Goal: Task Accomplishment & Management: Manage account settings

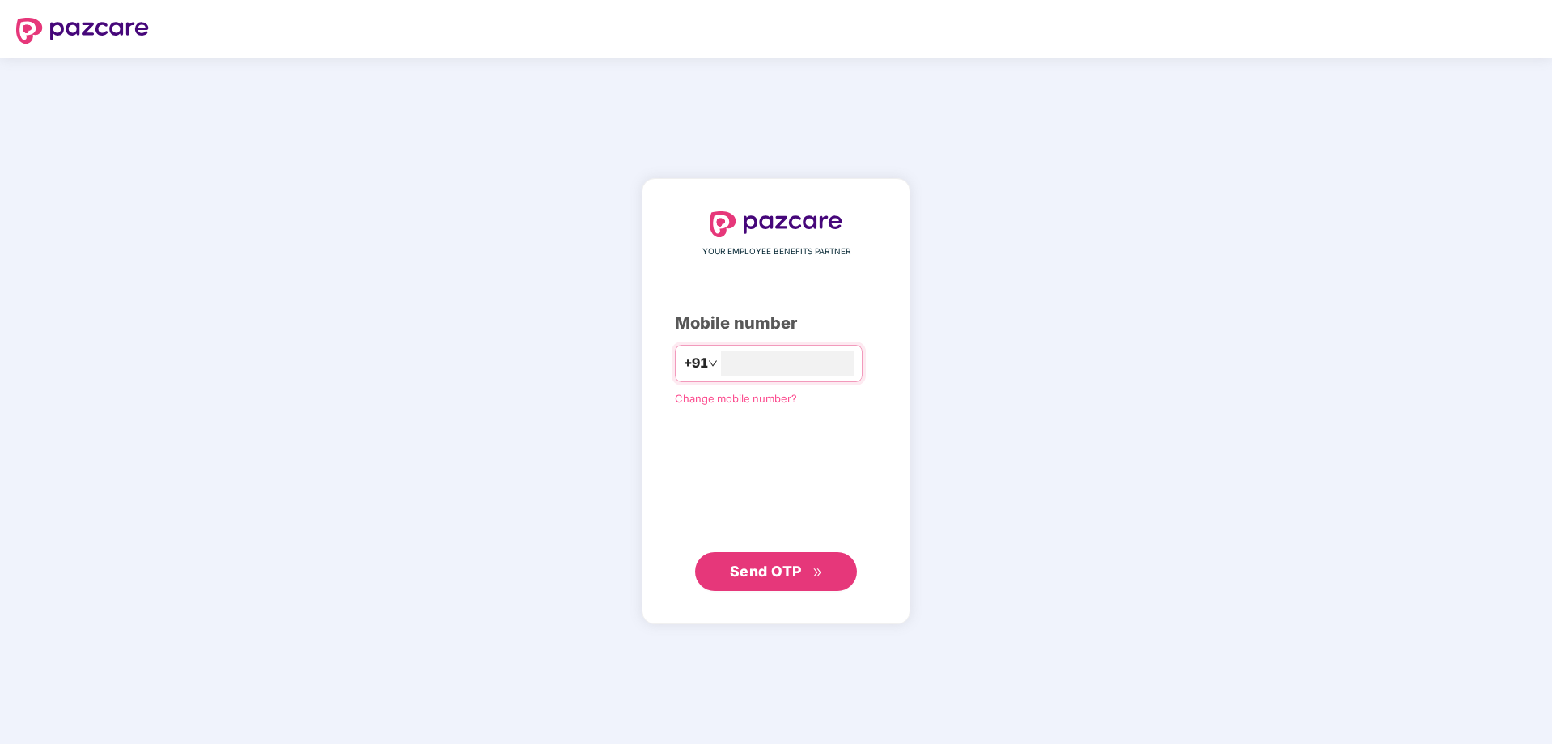
type input "**********"
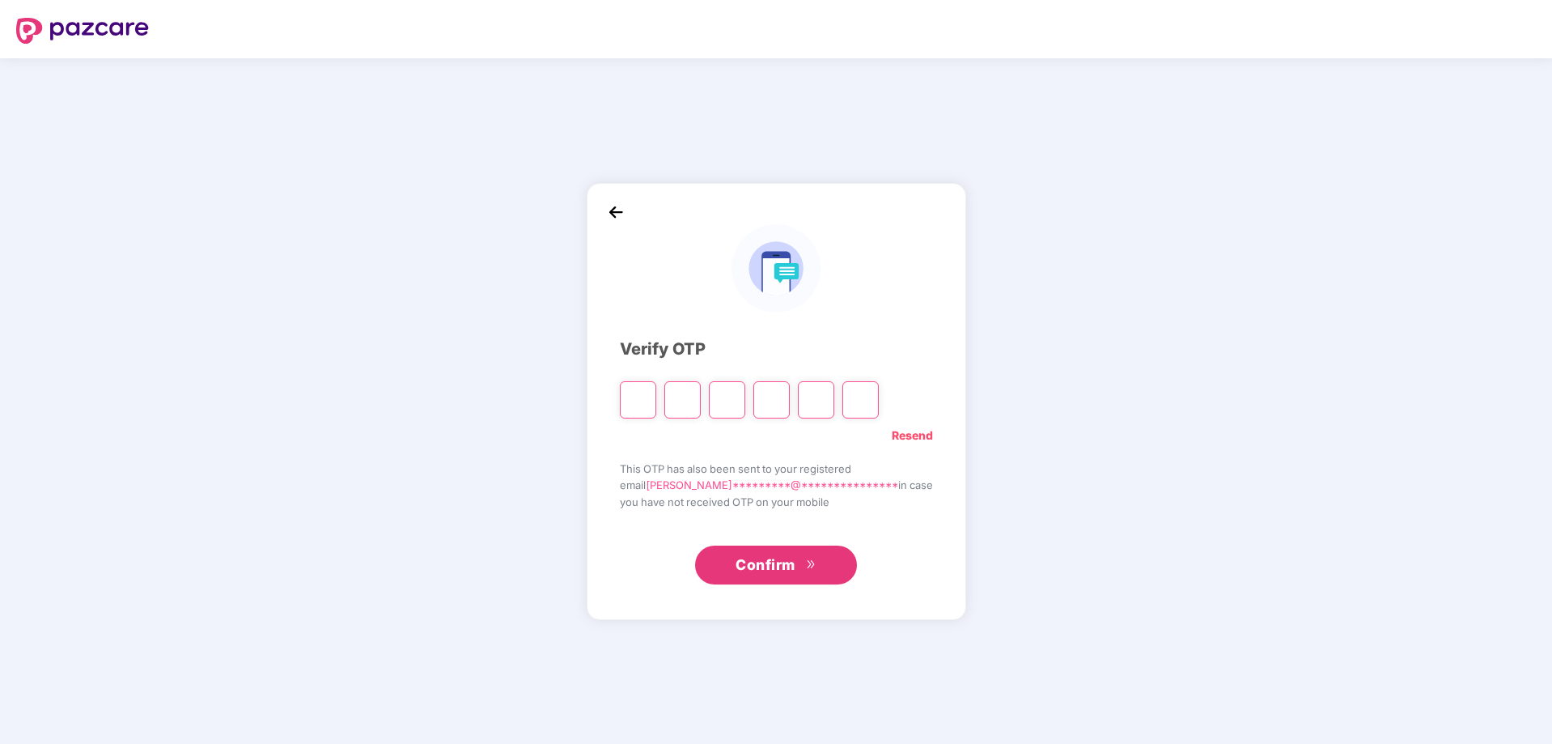
type input "*"
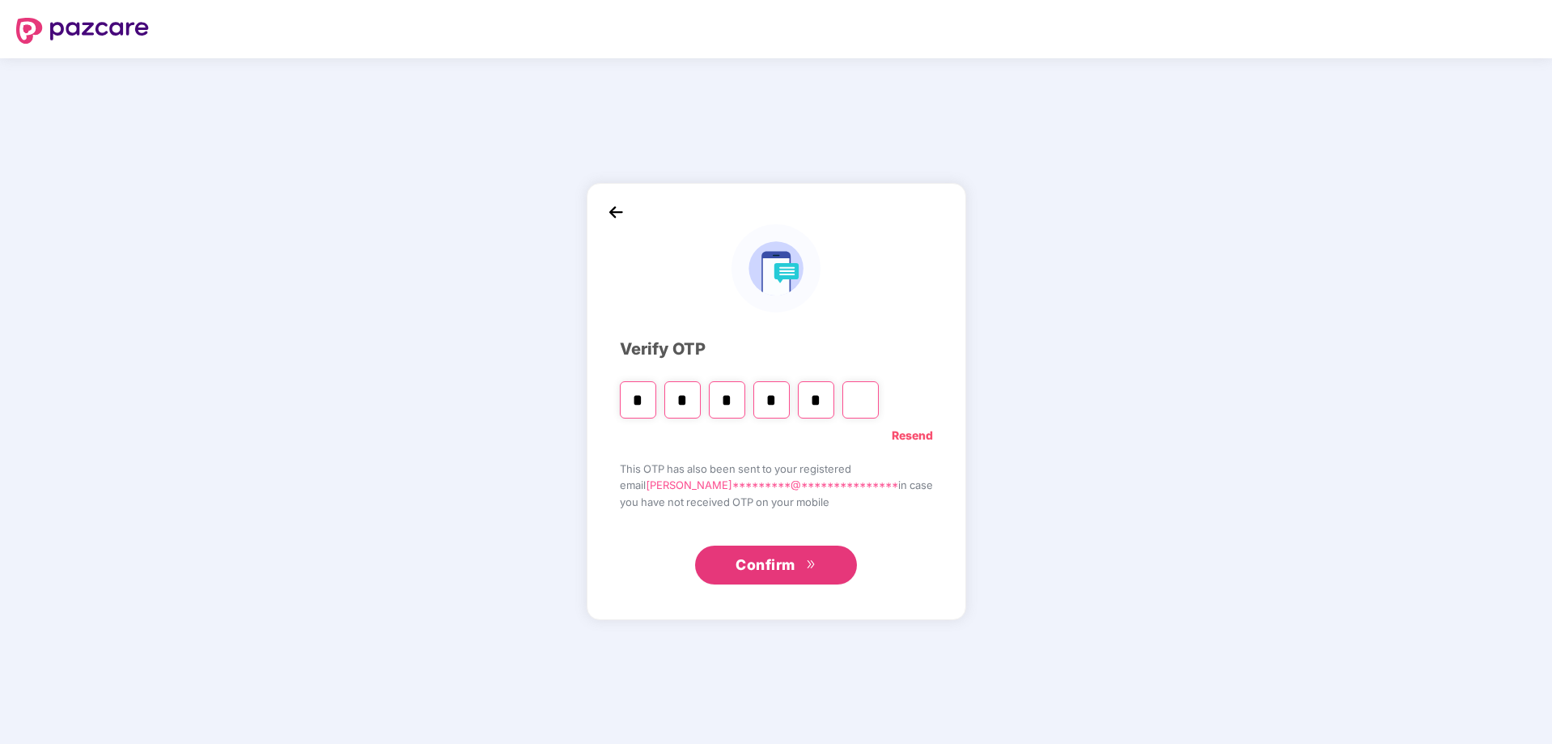
type input "*"
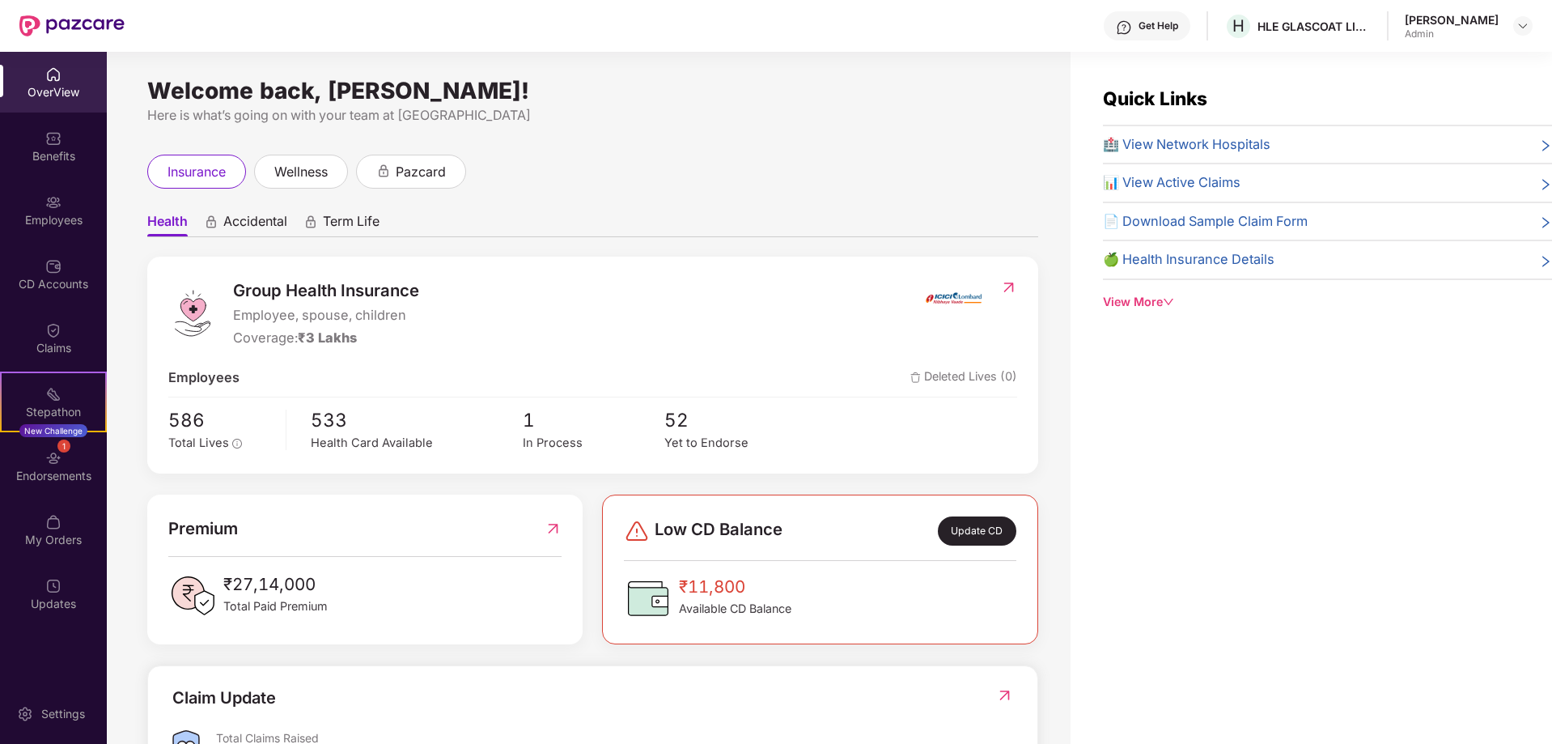
scroll to position [81, 0]
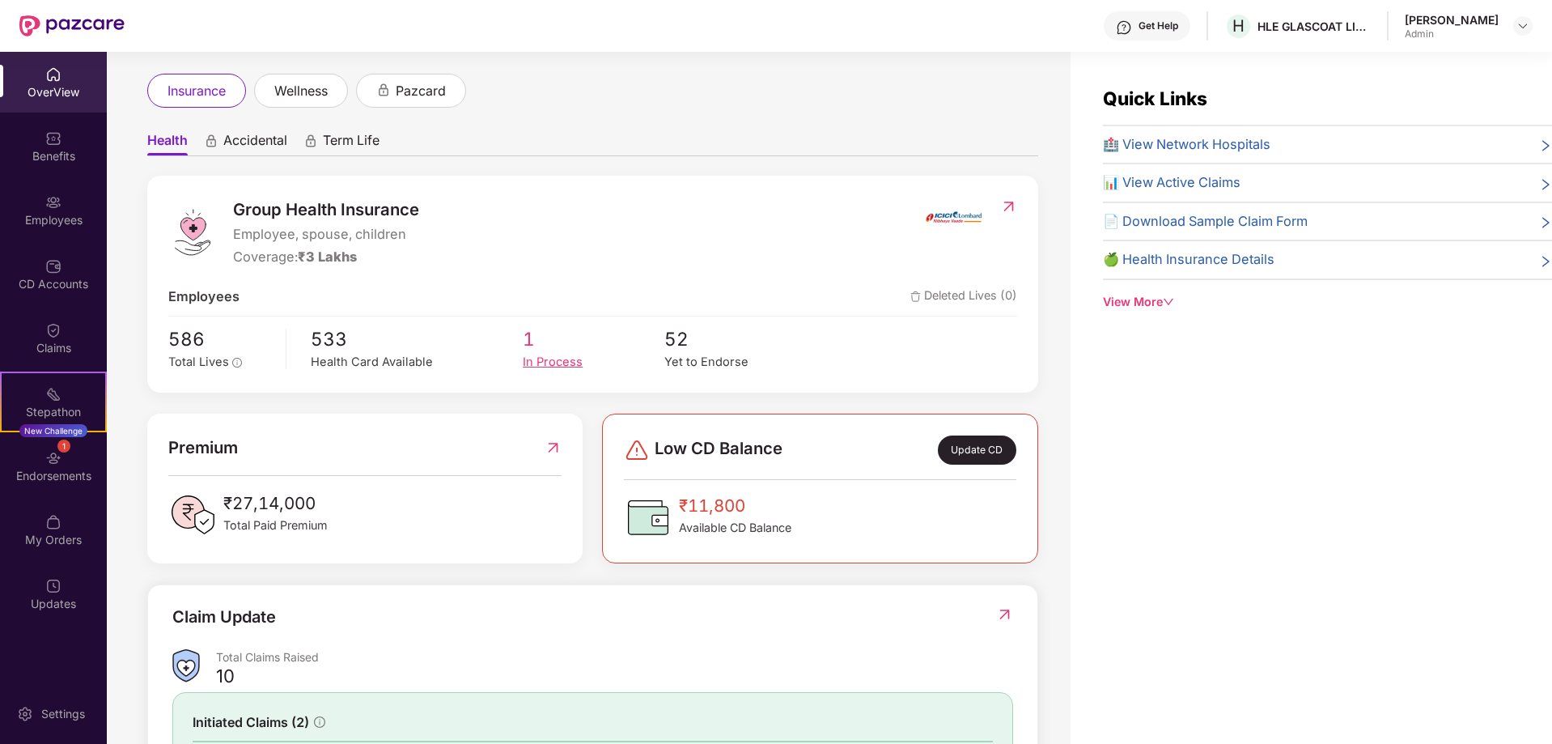
click at [545, 361] on div "In Process" at bounding box center [594, 362] width 142 height 19
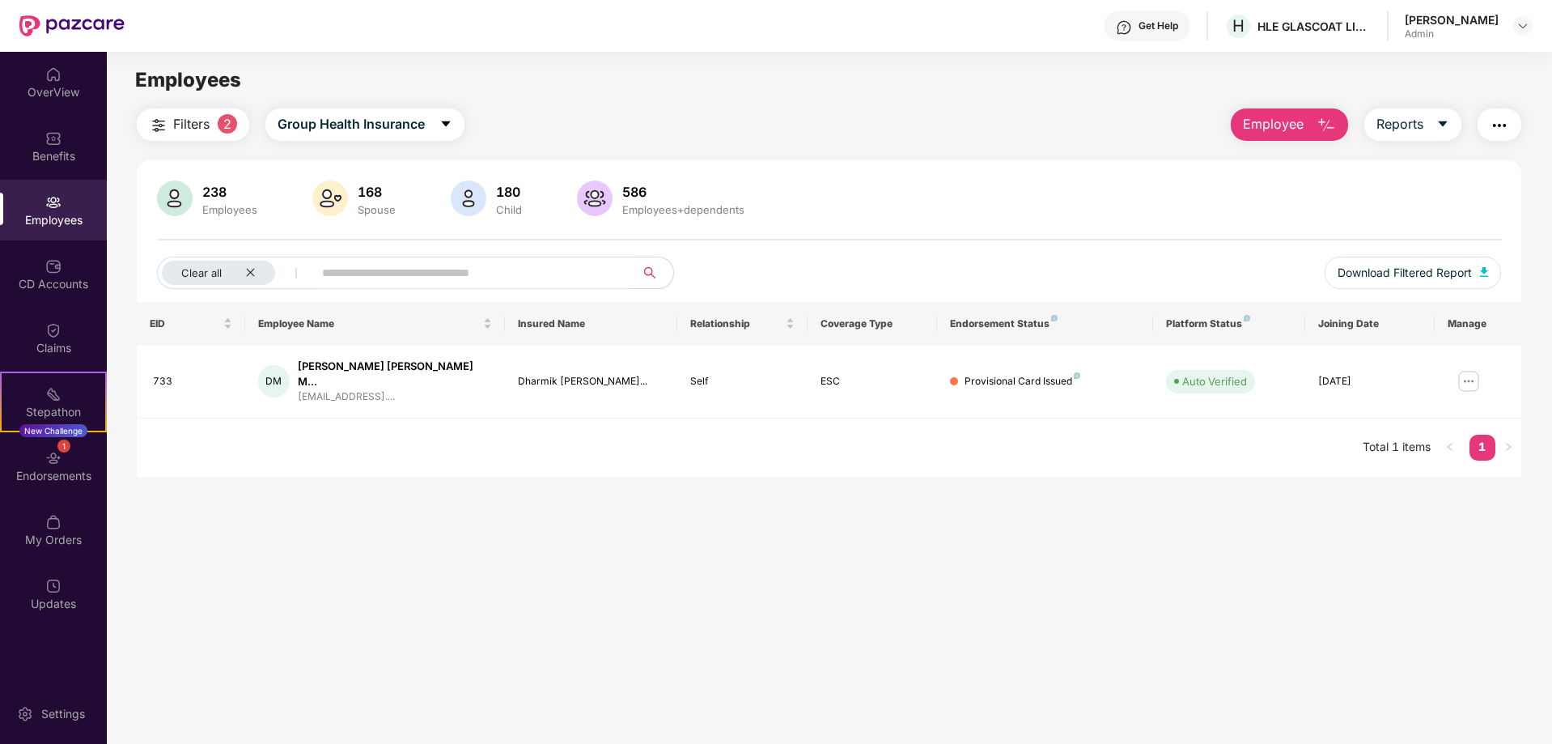
click at [209, 195] on div "238" at bounding box center [230, 192] width 62 height 16
click at [226, 203] on div "Employees" at bounding box center [230, 209] width 62 height 13
click at [260, 271] on div "Clear all" at bounding box center [218, 273] width 113 height 24
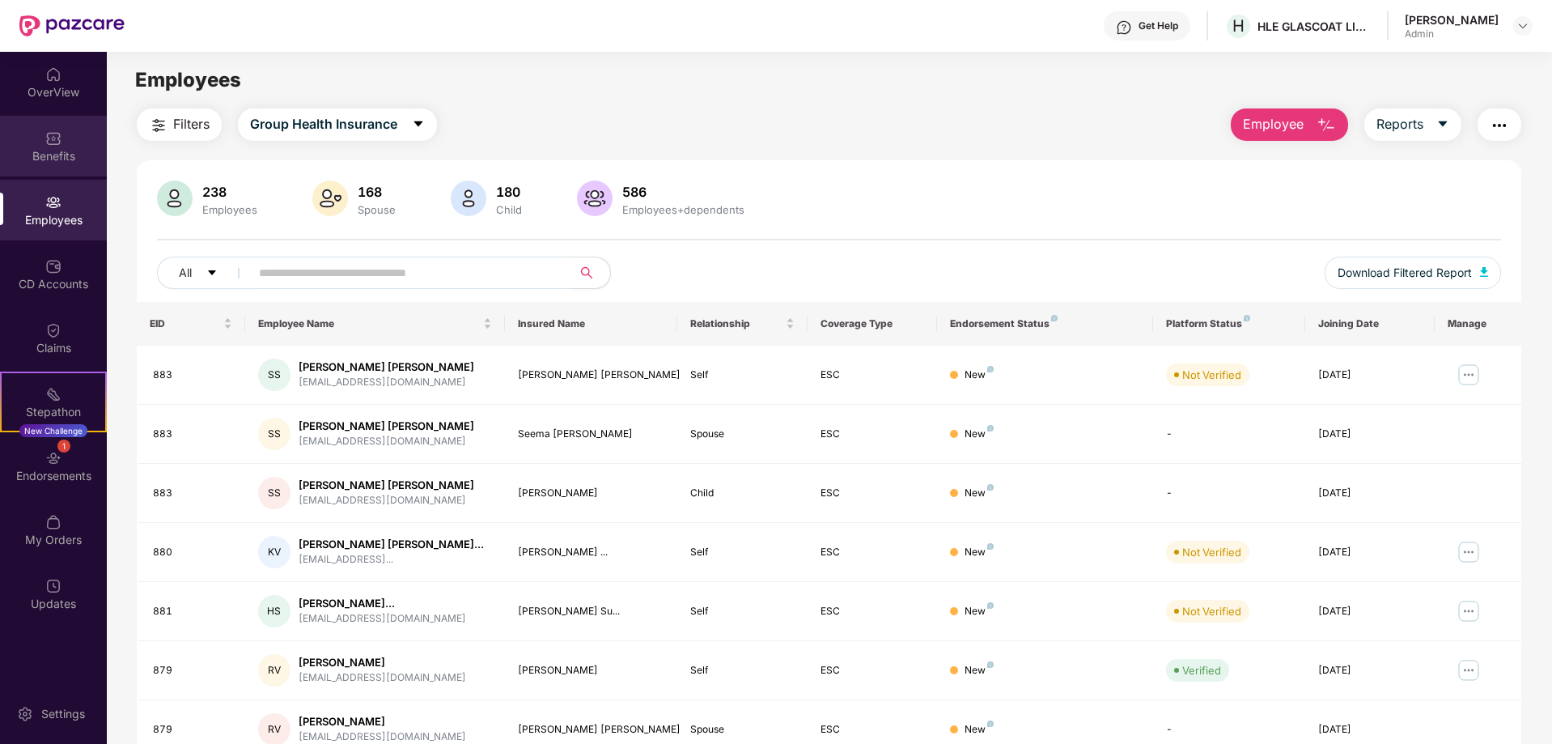
click at [56, 148] on div "Benefits" at bounding box center [53, 156] width 107 height 16
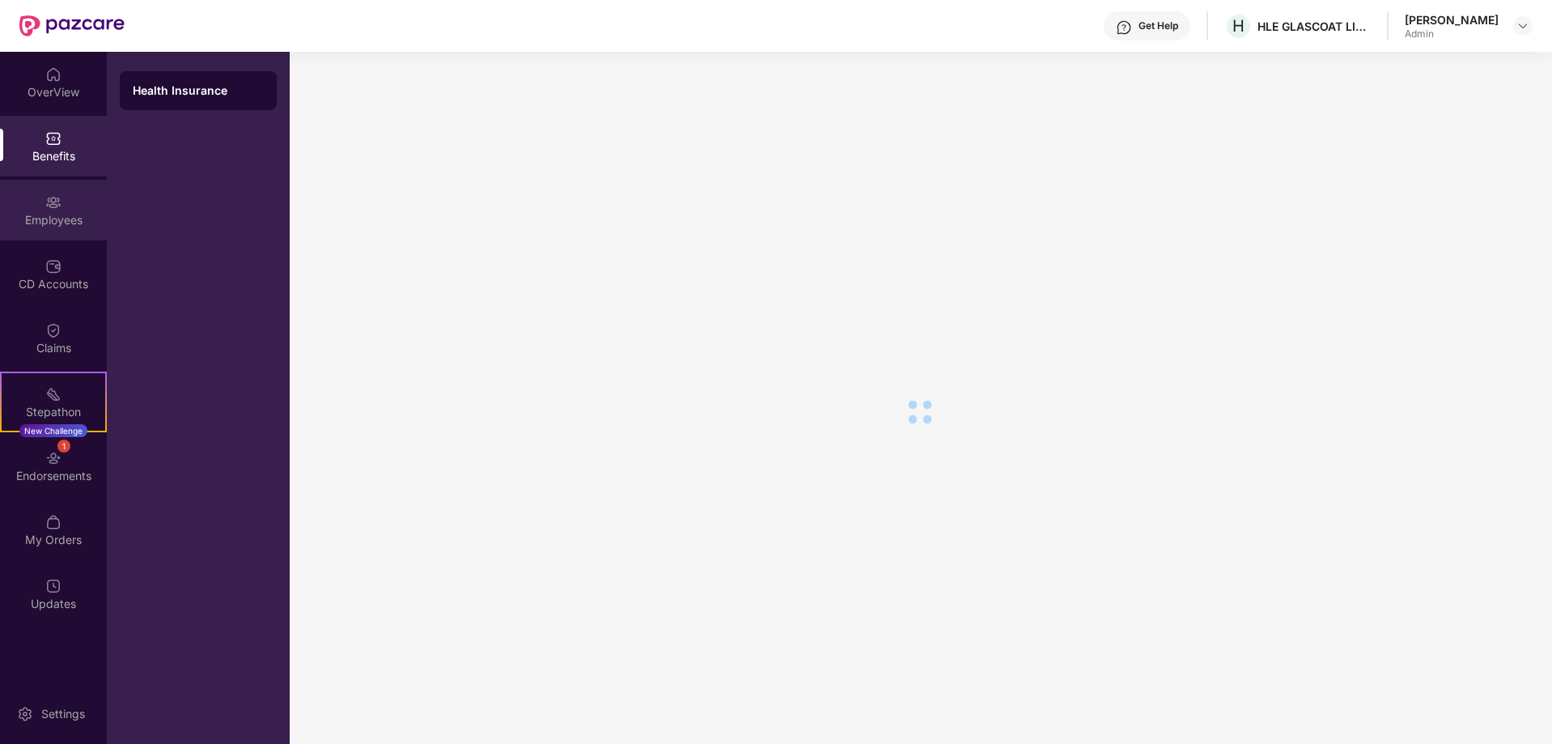
click at [59, 201] on img at bounding box center [53, 202] width 16 height 16
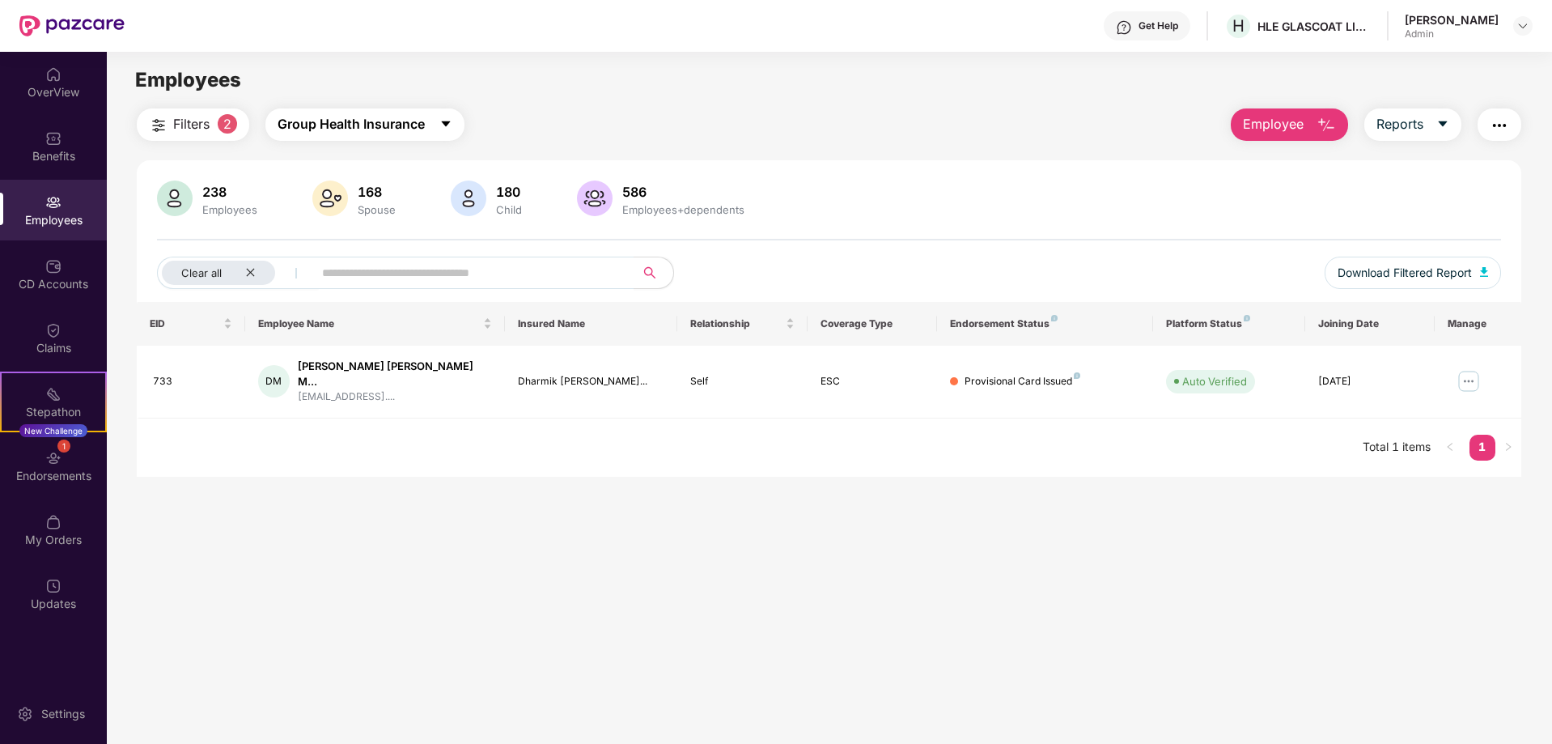
click at [354, 119] on span "Group Health Insurance" at bounding box center [351, 124] width 147 height 20
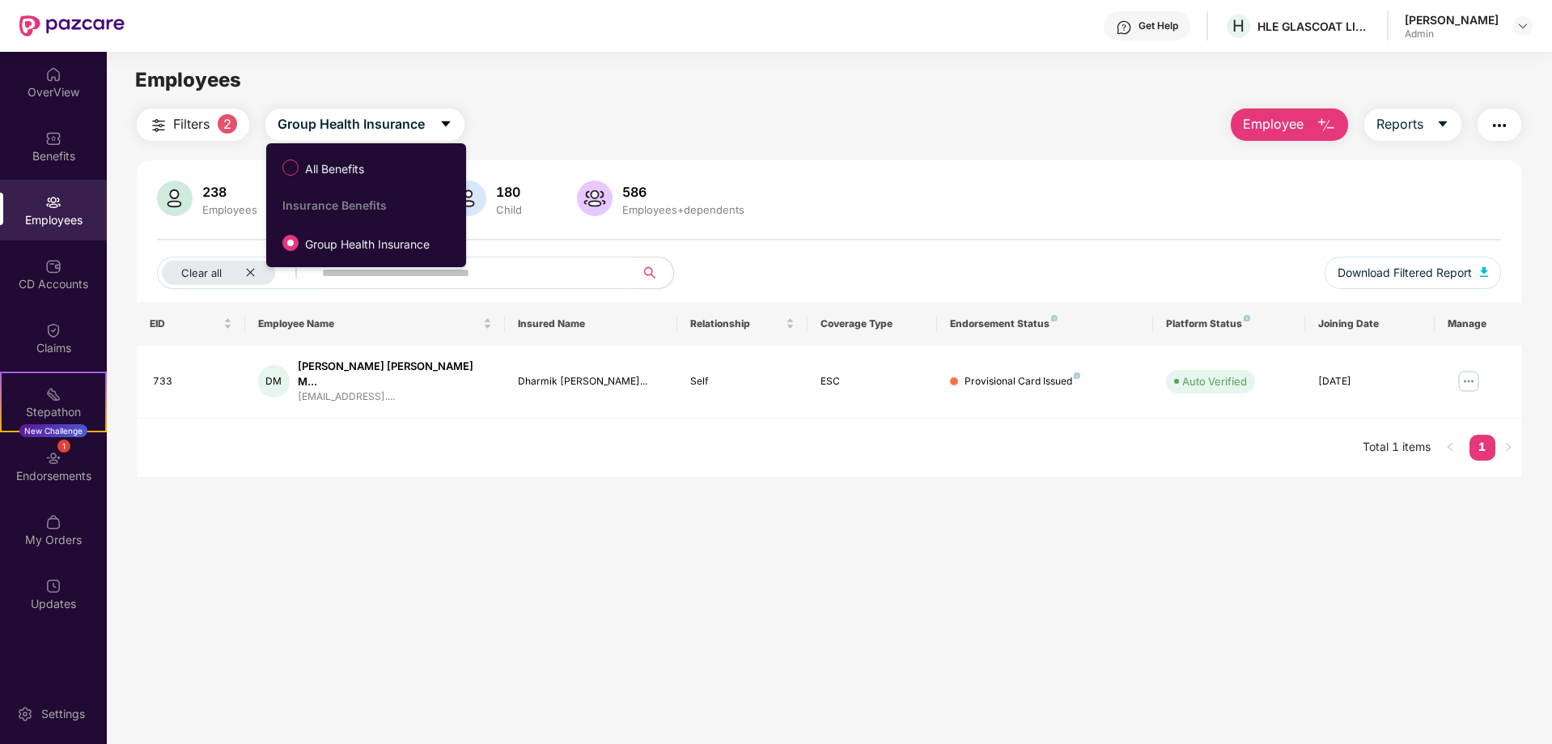
click at [191, 131] on span "Filters" at bounding box center [191, 124] width 36 height 20
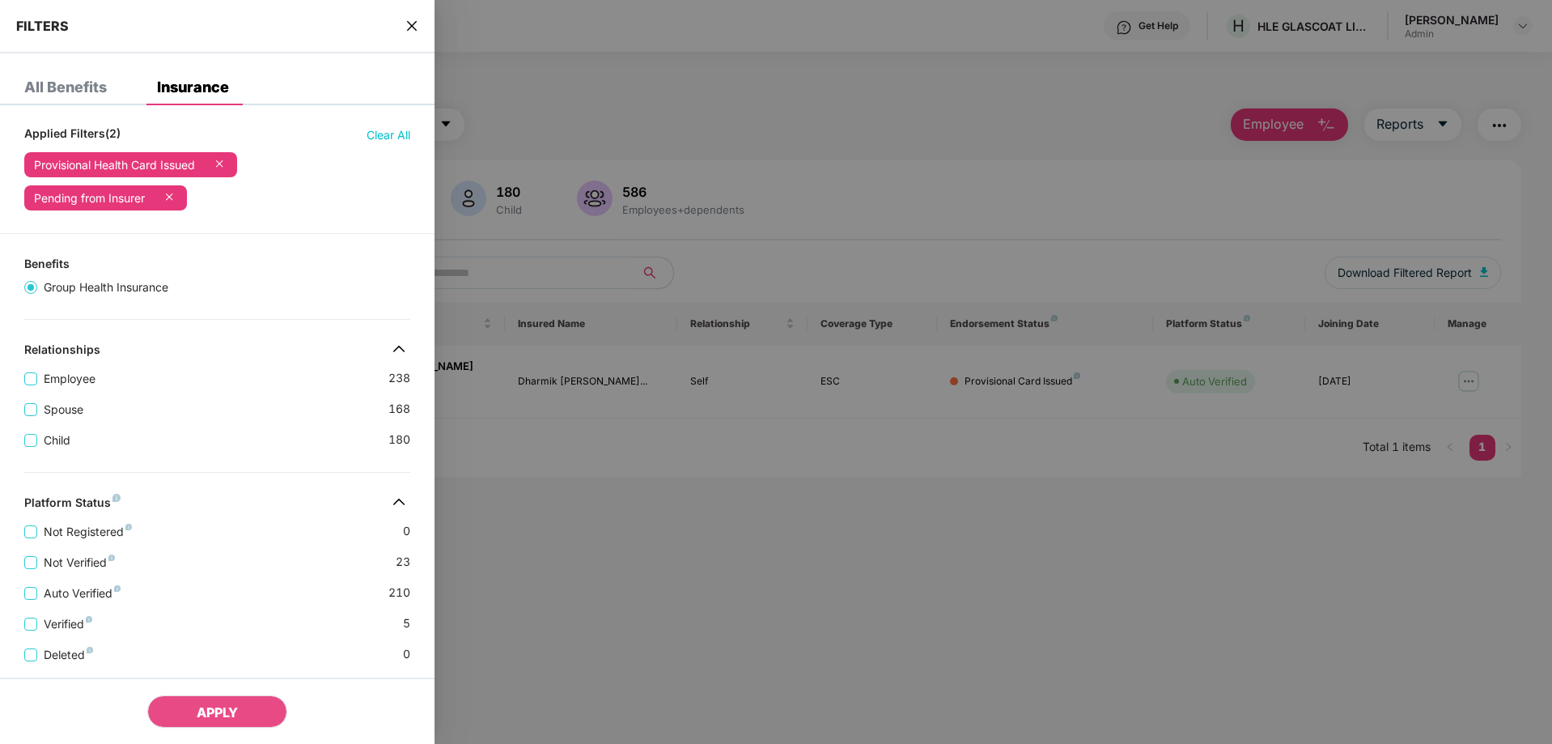
click at [226, 159] on icon at bounding box center [219, 163] width 16 height 16
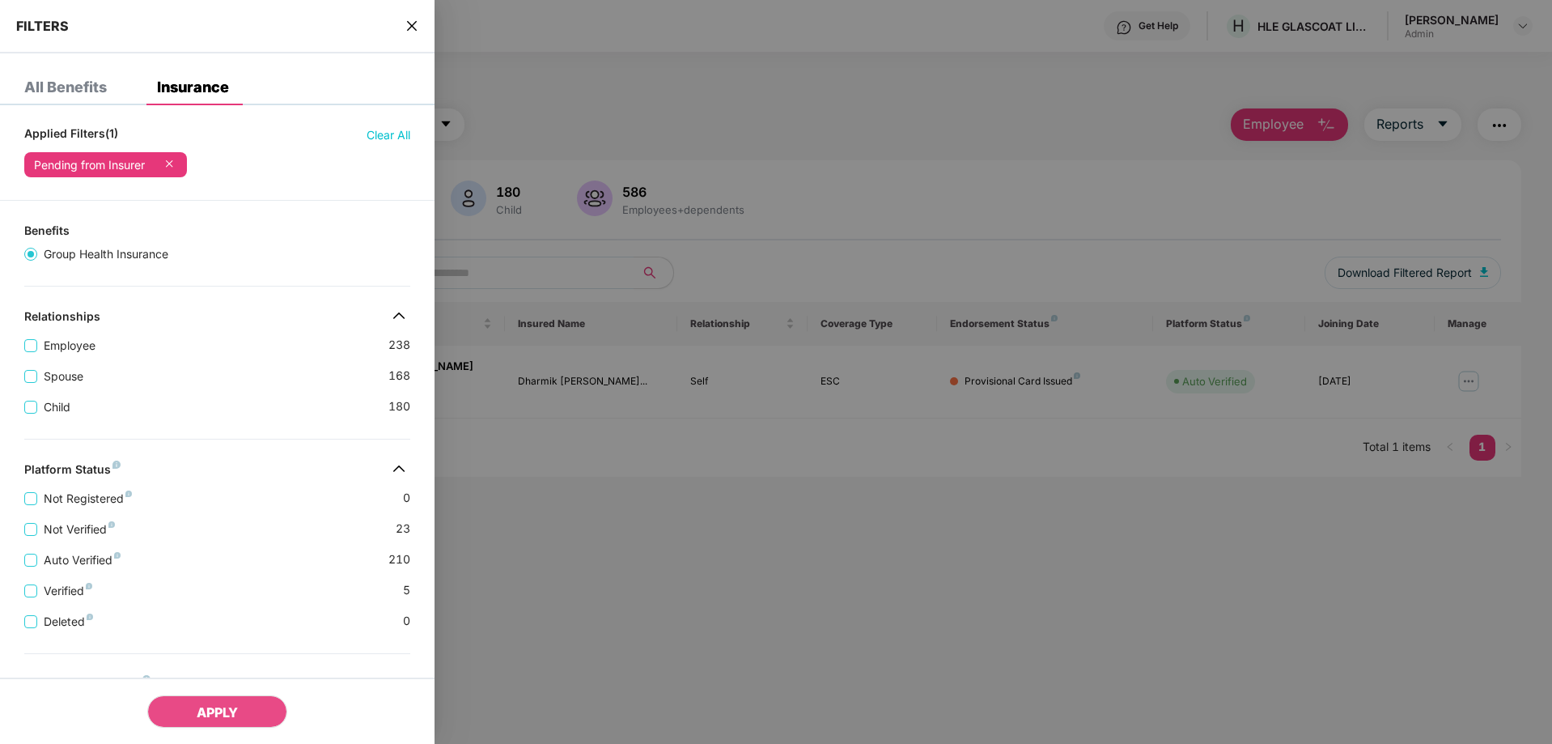
click at [172, 165] on icon at bounding box center [169, 163] width 6 height 6
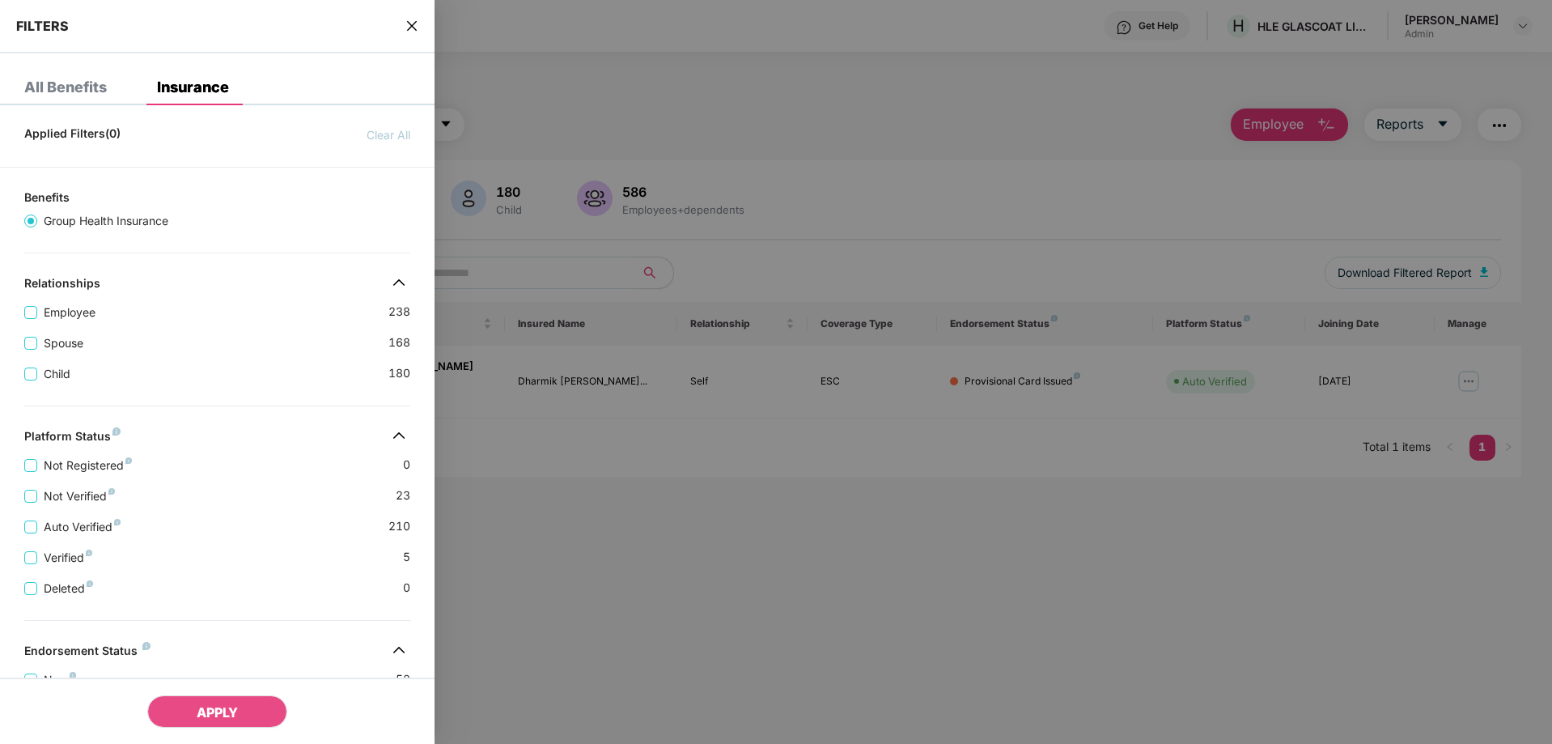
click at [414, 27] on icon "close" at bounding box center [411, 25] width 13 height 13
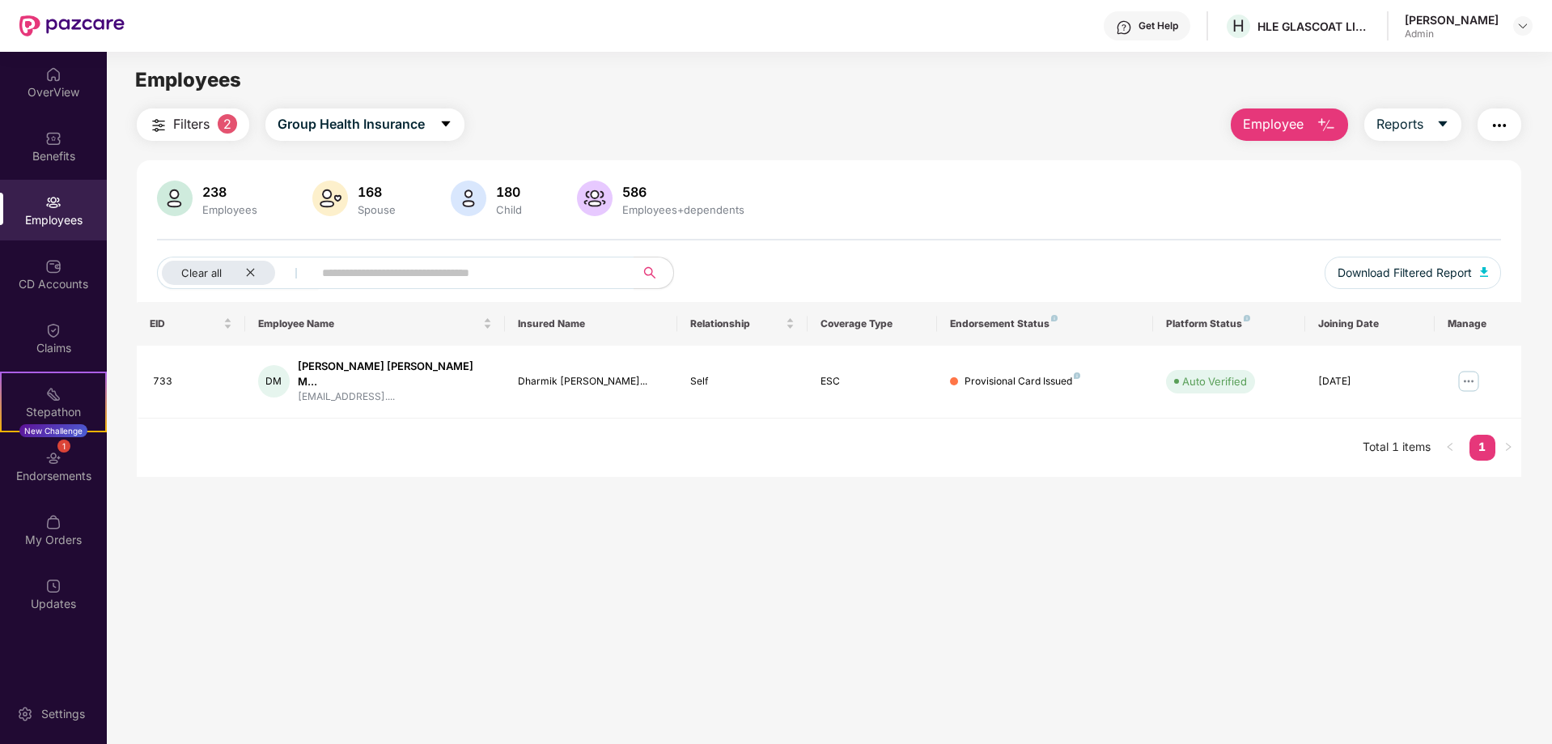
click at [51, 190] on div "Employees" at bounding box center [53, 210] width 107 height 61
click at [505, 201] on div "180 Child" at bounding box center [509, 199] width 39 height 34
click at [616, 197] on div "586 Employees+dependents" at bounding box center [683, 199] width 135 height 34
click at [638, 184] on div "586" at bounding box center [683, 192] width 129 height 16
click at [185, 125] on span "Filters" at bounding box center [191, 124] width 36 height 20
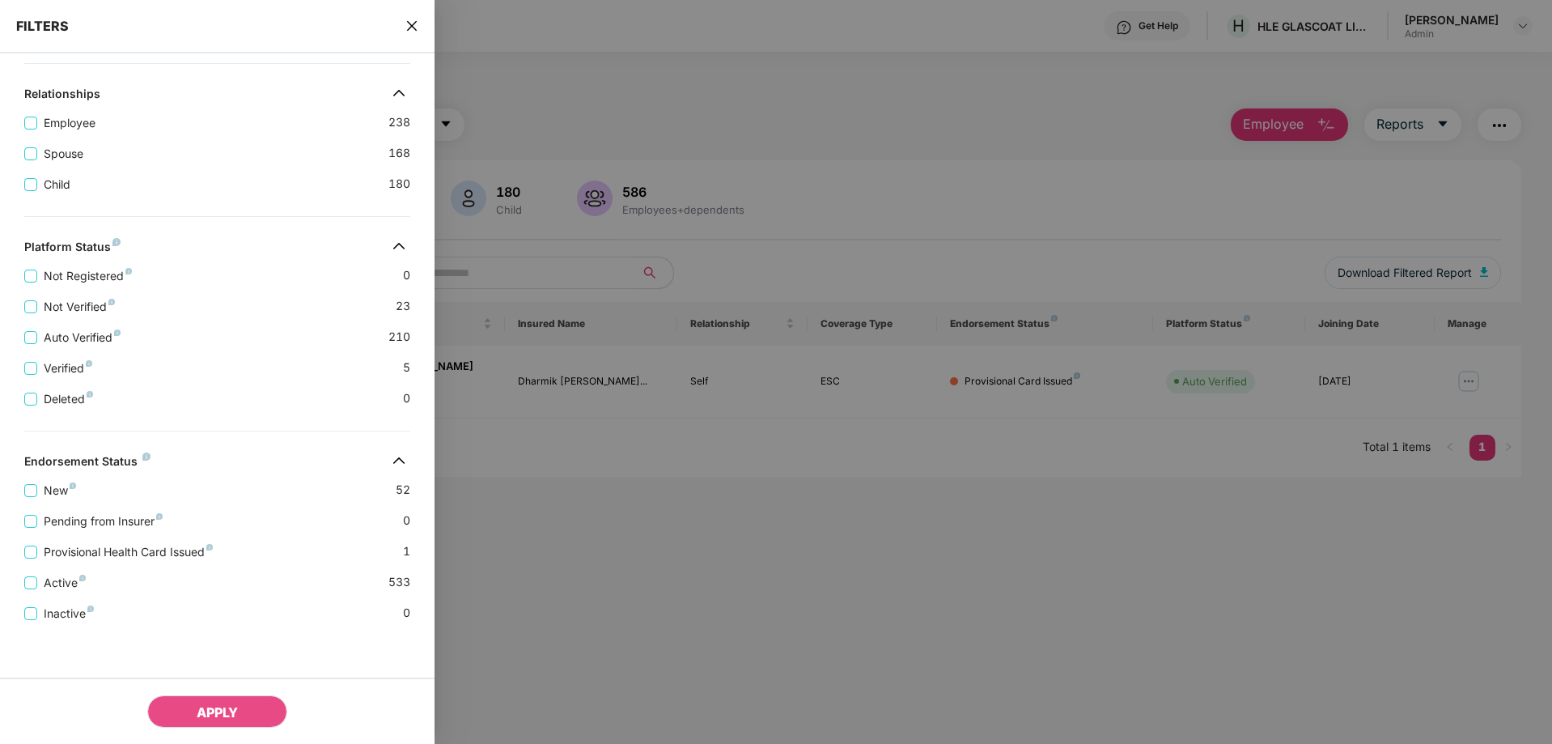
scroll to position [0, 0]
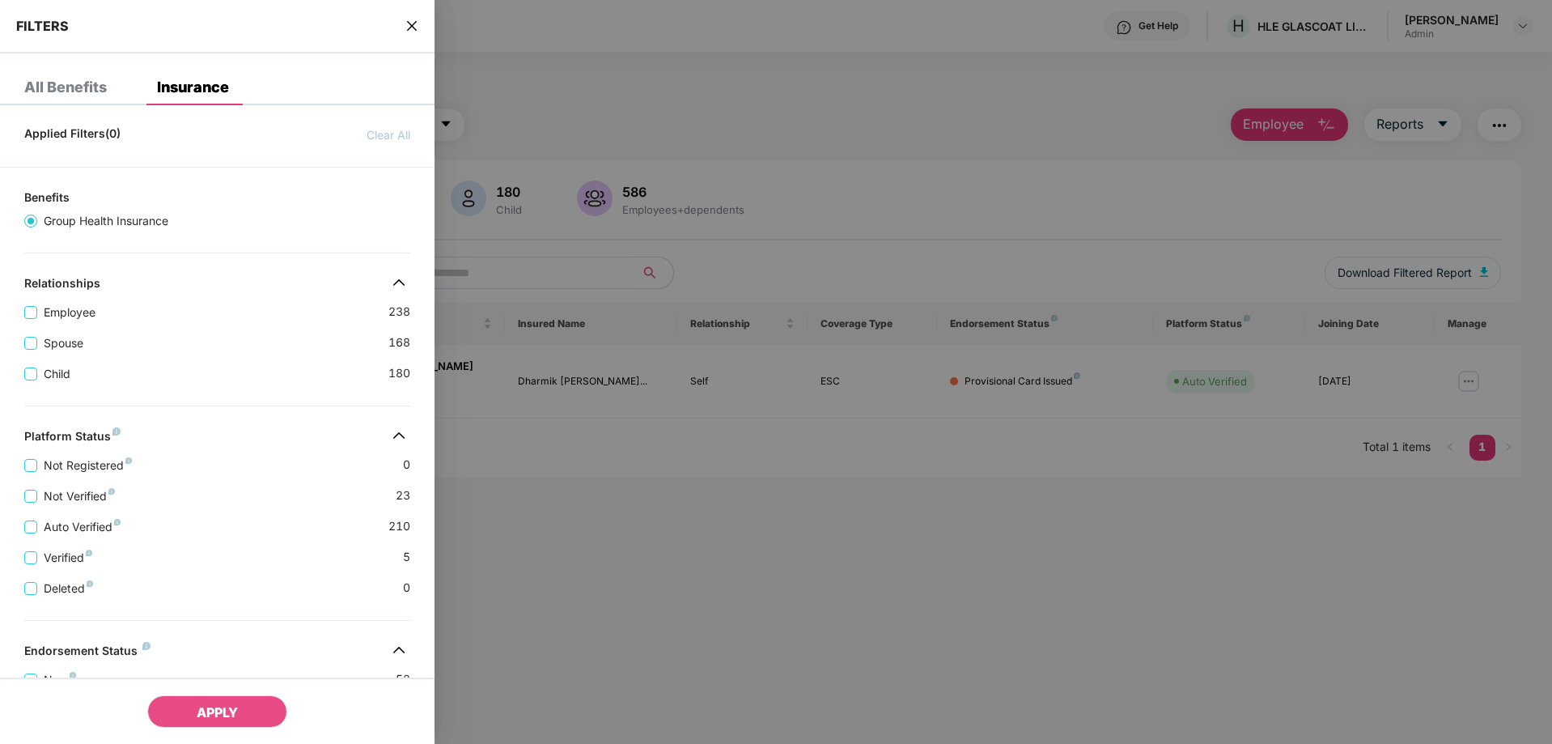
click at [78, 91] on div "All Benefits" at bounding box center [65, 87] width 83 height 16
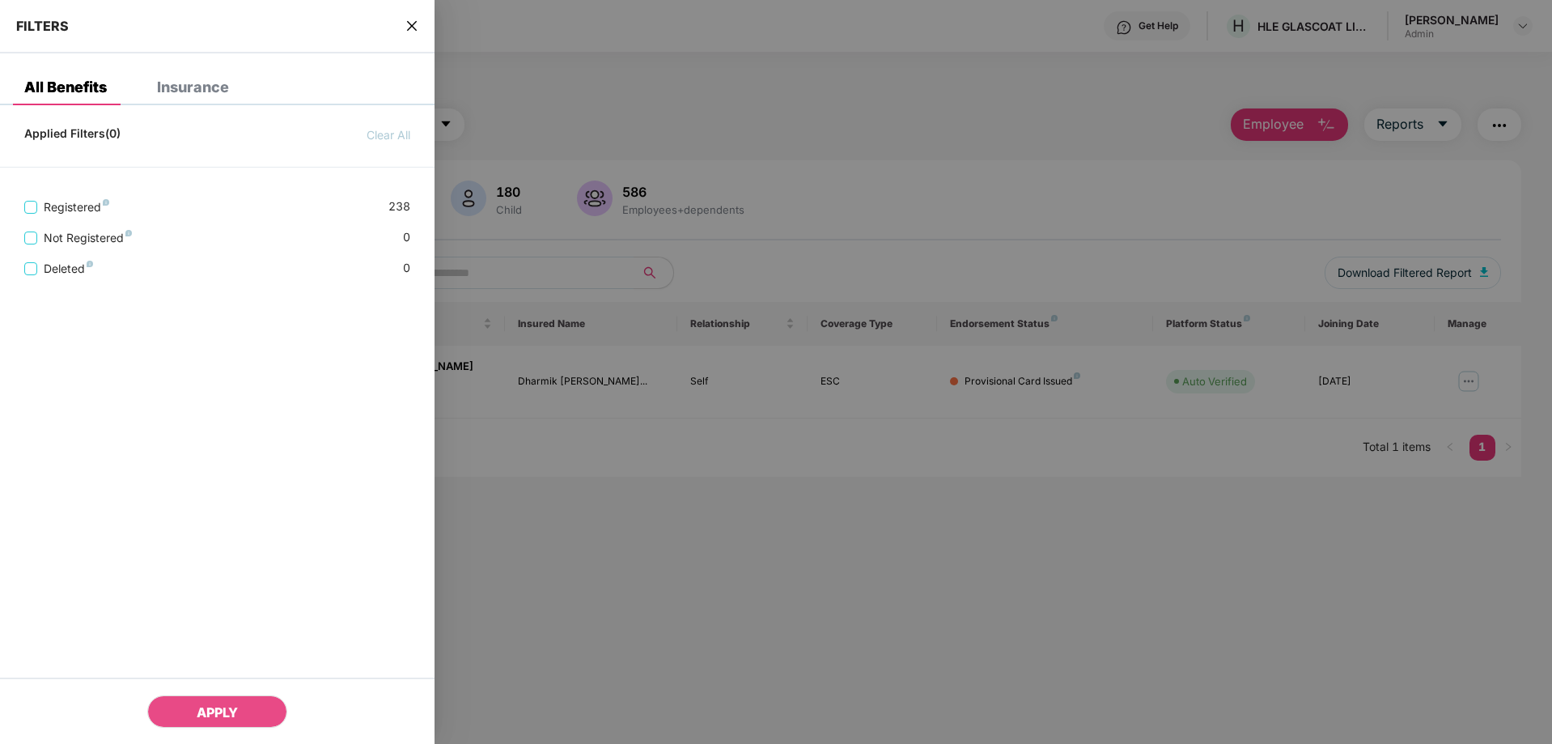
click at [418, 26] on icon "close" at bounding box center [411, 25] width 13 height 13
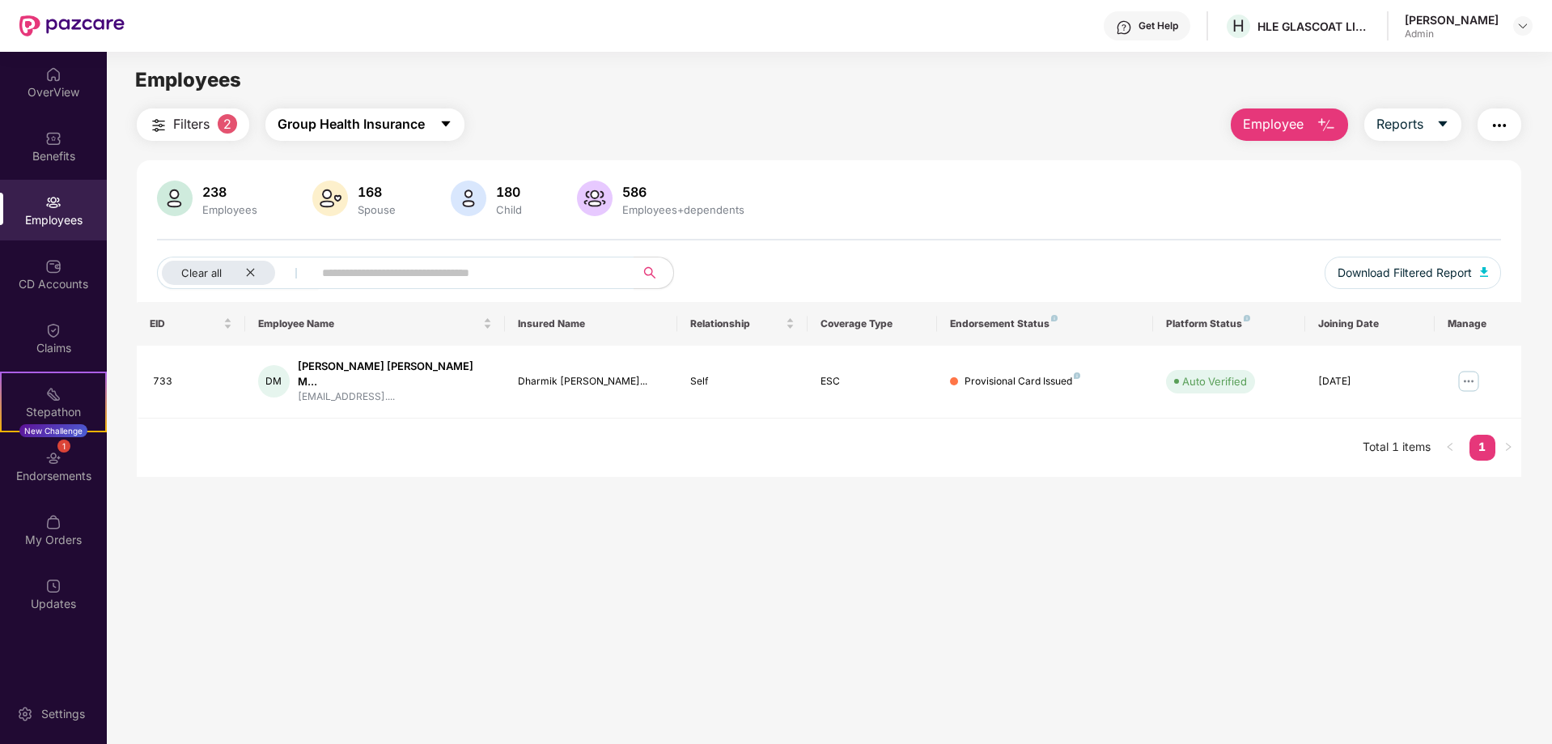
click at [398, 117] on span "Group Health Insurance" at bounding box center [351, 124] width 147 height 20
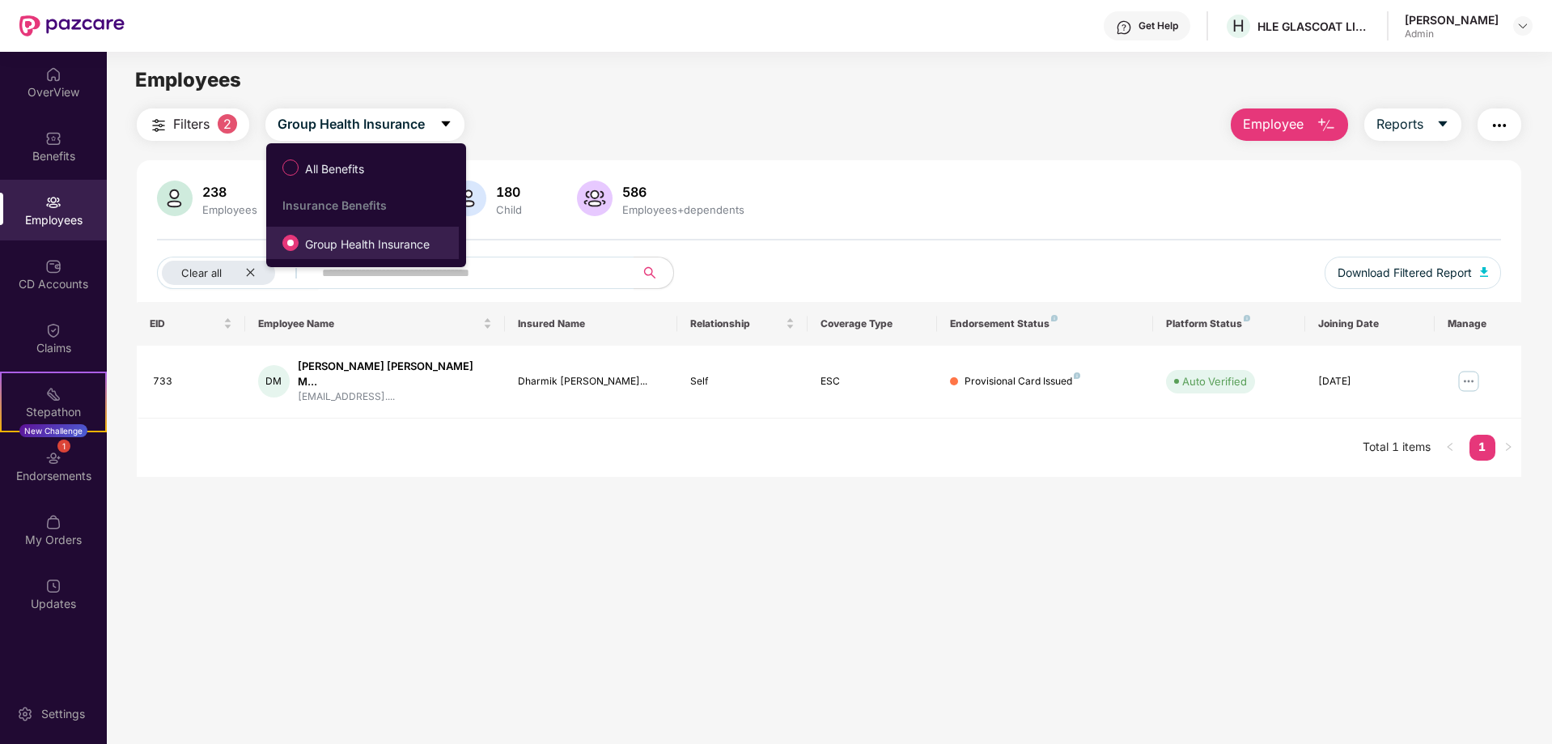
click at [376, 251] on span "Group Health Insurance" at bounding box center [368, 244] width 138 height 18
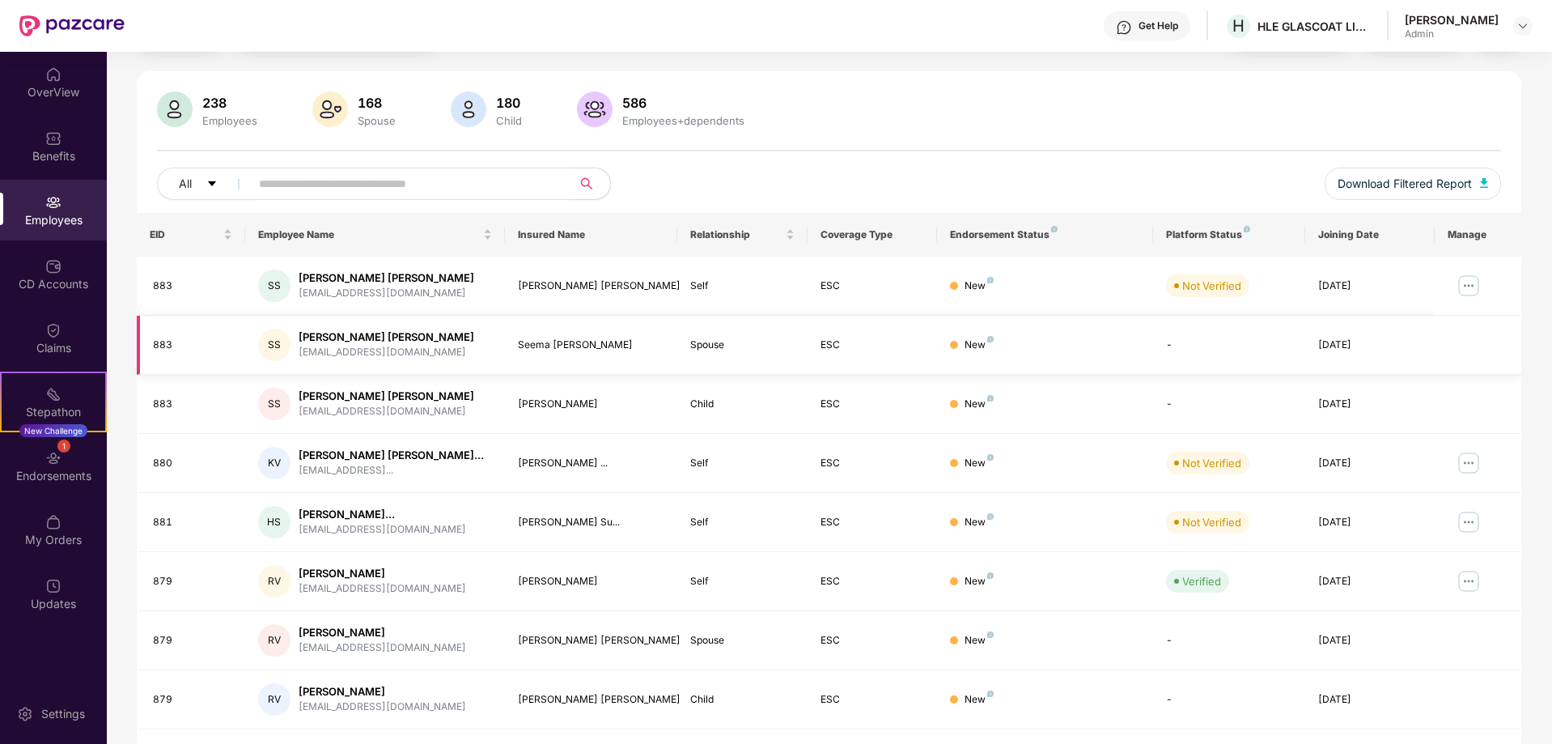
scroll to position [251, 0]
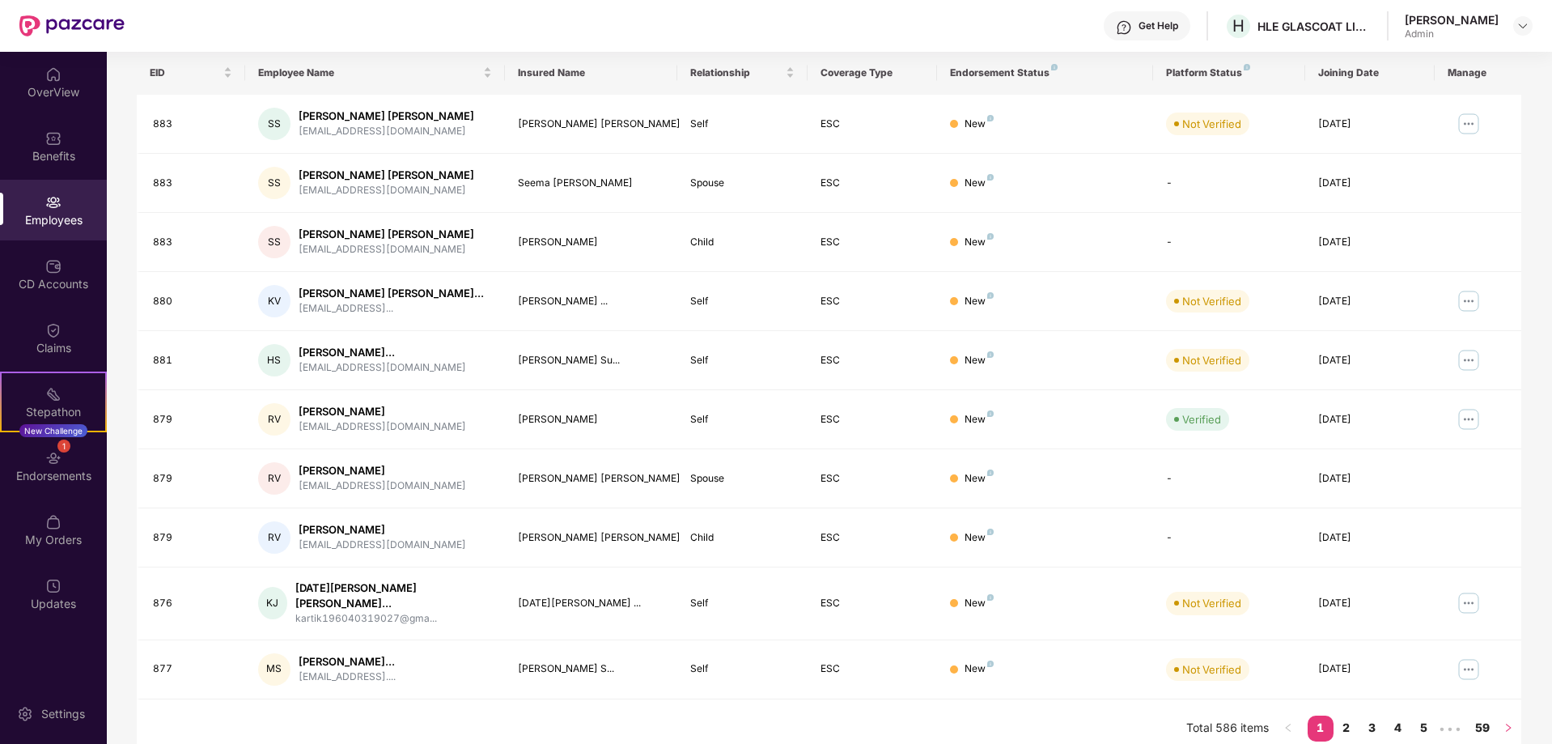
click at [1497, 718] on button "button" at bounding box center [1508, 728] width 26 height 26
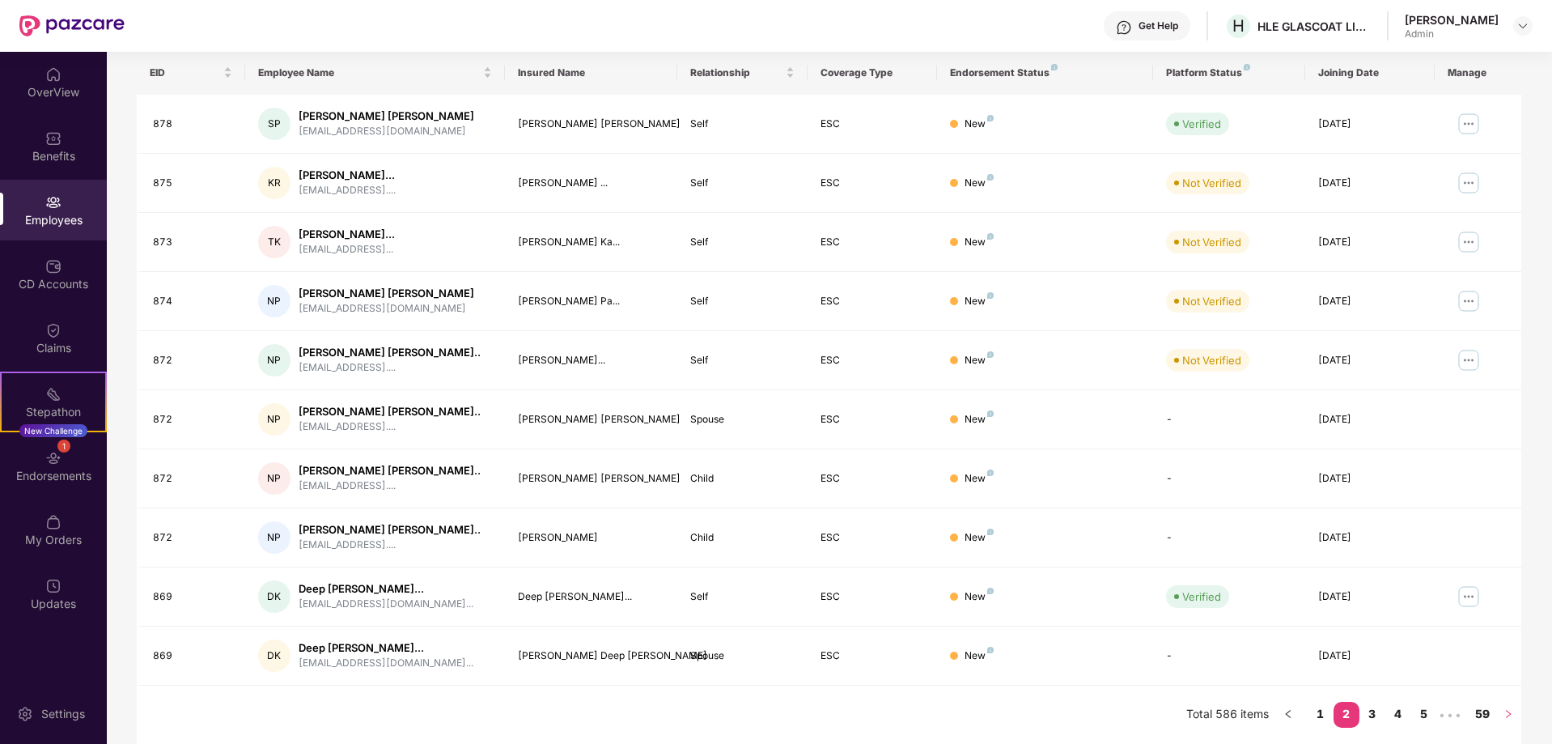
click at [1497, 718] on button "button" at bounding box center [1508, 715] width 26 height 26
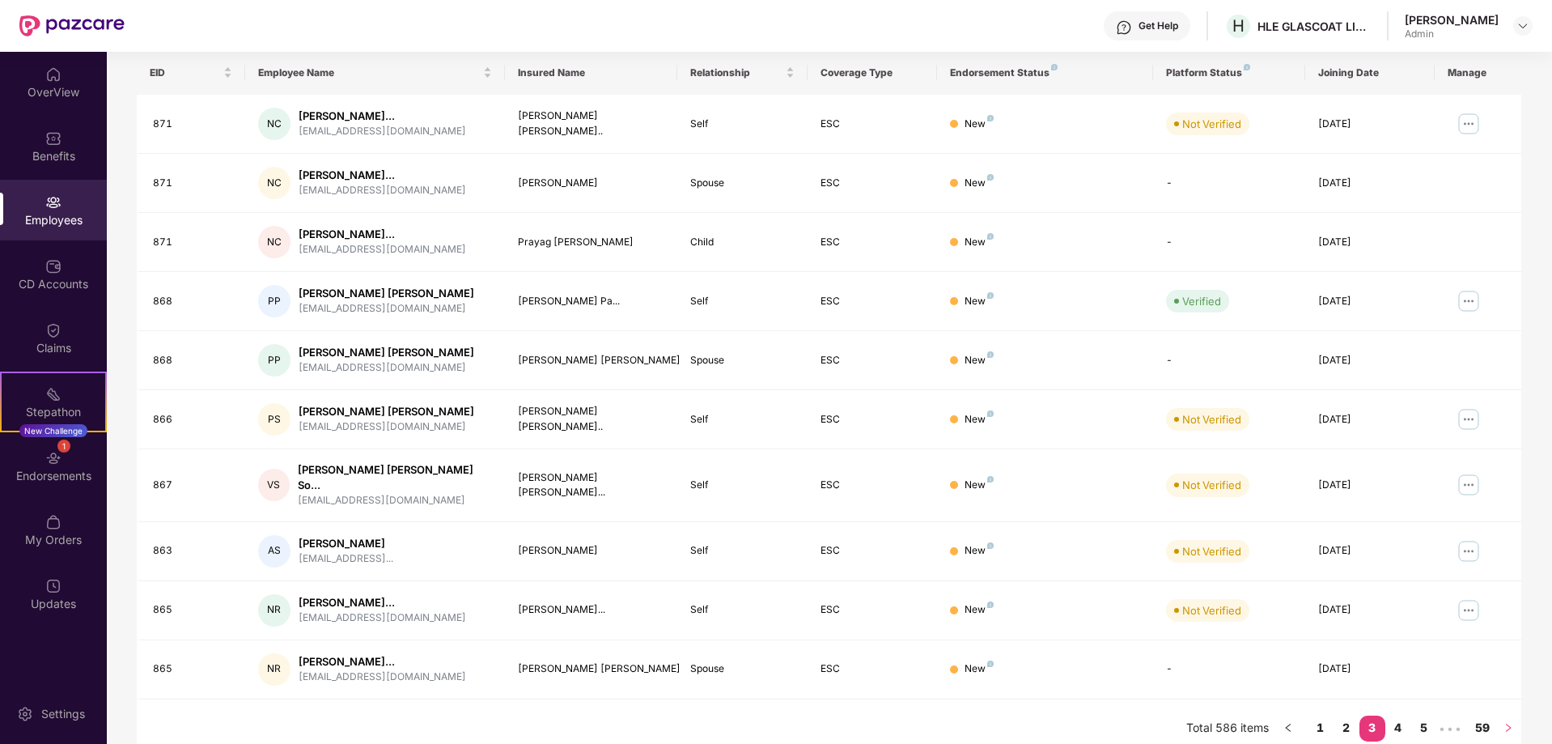
click at [1497, 718] on button "button" at bounding box center [1508, 728] width 26 height 26
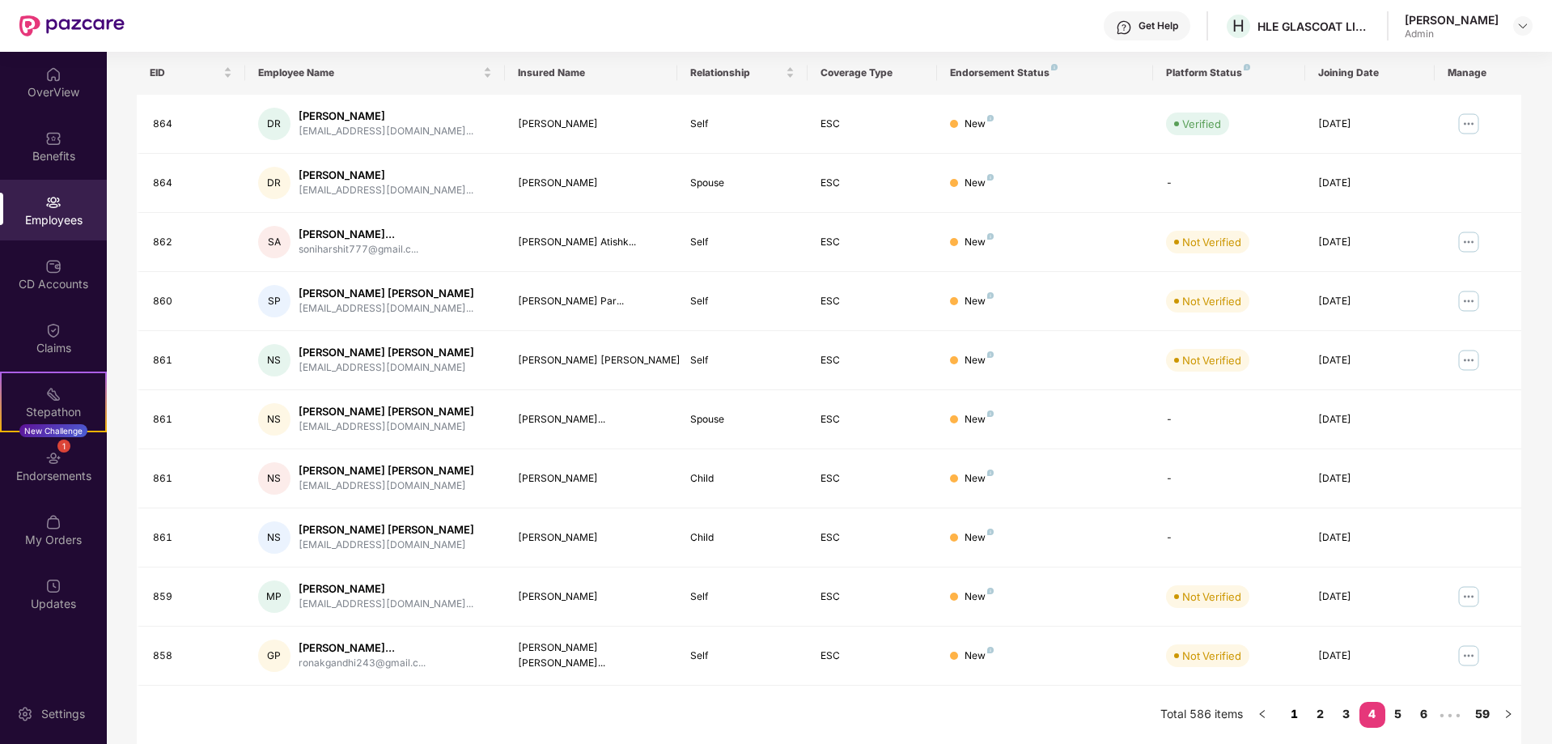
click at [1295, 714] on link "1" at bounding box center [1295, 714] width 26 height 24
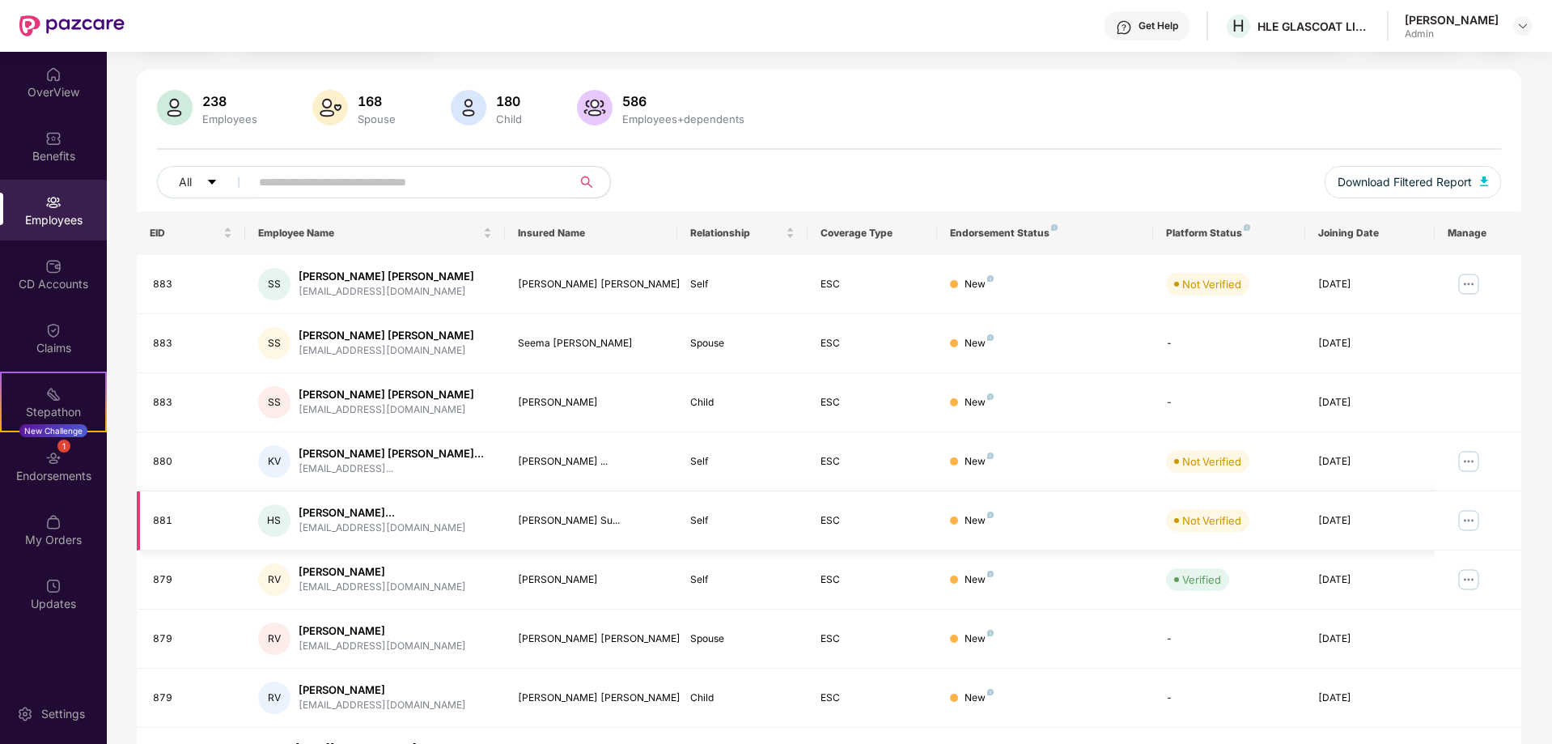
scroll to position [0, 0]
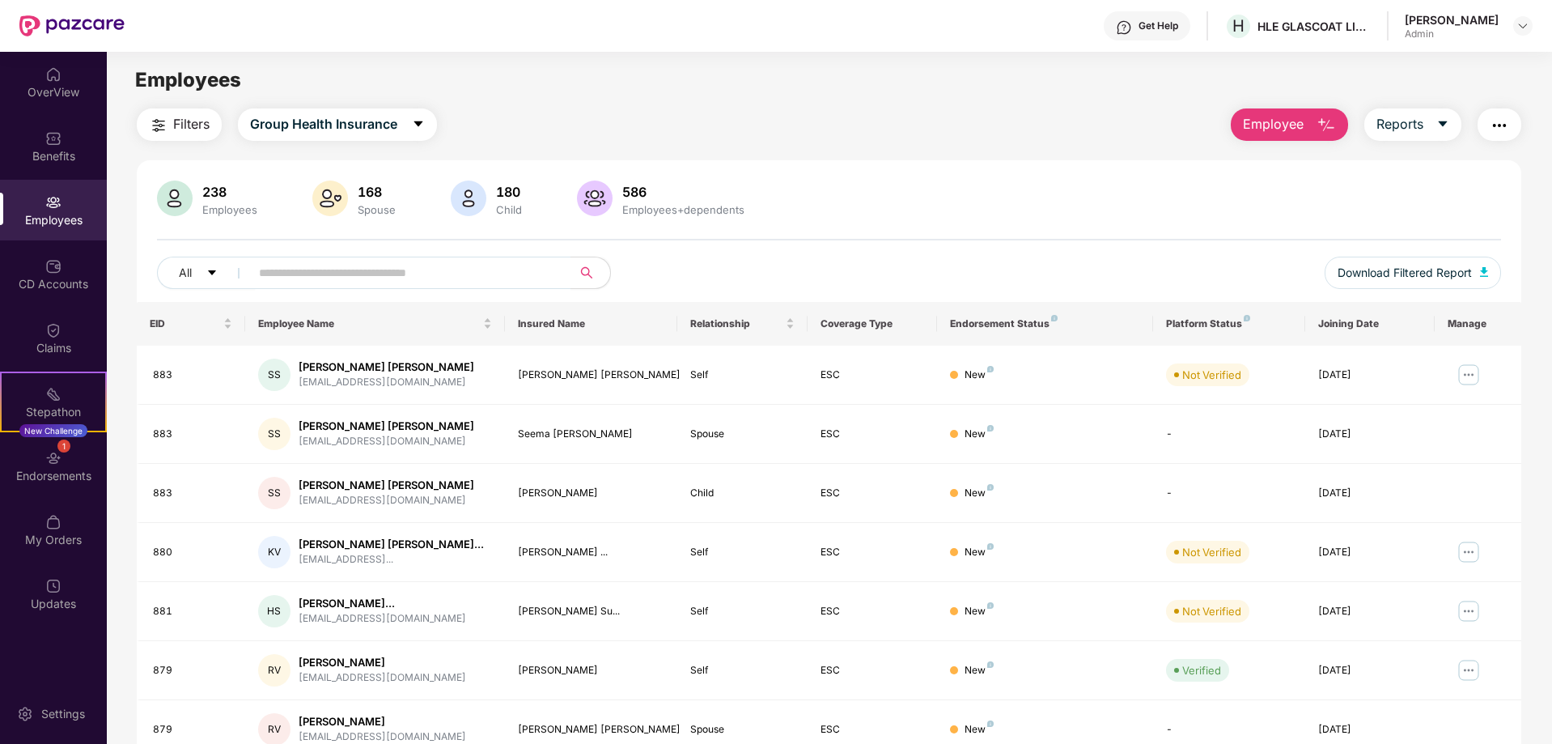
click at [1482, 19] on div "[PERSON_NAME]" at bounding box center [1452, 19] width 94 height 15
click at [1524, 24] on img at bounding box center [1522, 25] width 13 height 13
click at [1150, 61] on main "Employees Filters Group Health Insurance Employee Reports 238 Employees 168 Spo…" at bounding box center [829, 424] width 1444 height 744
click at [1234, 25] on div "H HLE GLASCOAT LIMITED" at bounding box center [1297, 26] width 146 height 28
click at [1503, 125] on img "button" at bounding box center [1499, 125] width 19 height 19
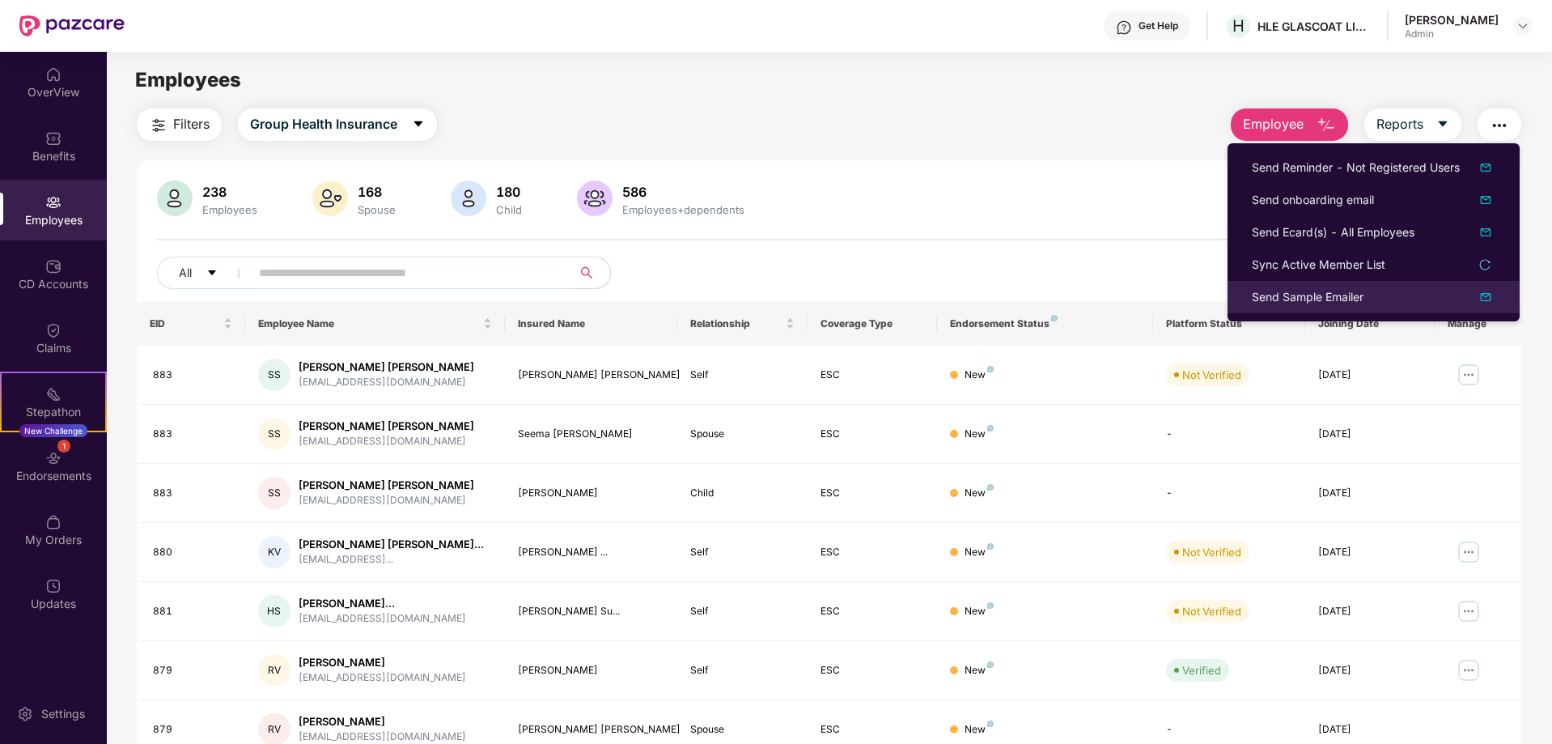
click at [1487, 297] on img at bounding box center [1485, 296] width 19 height 19
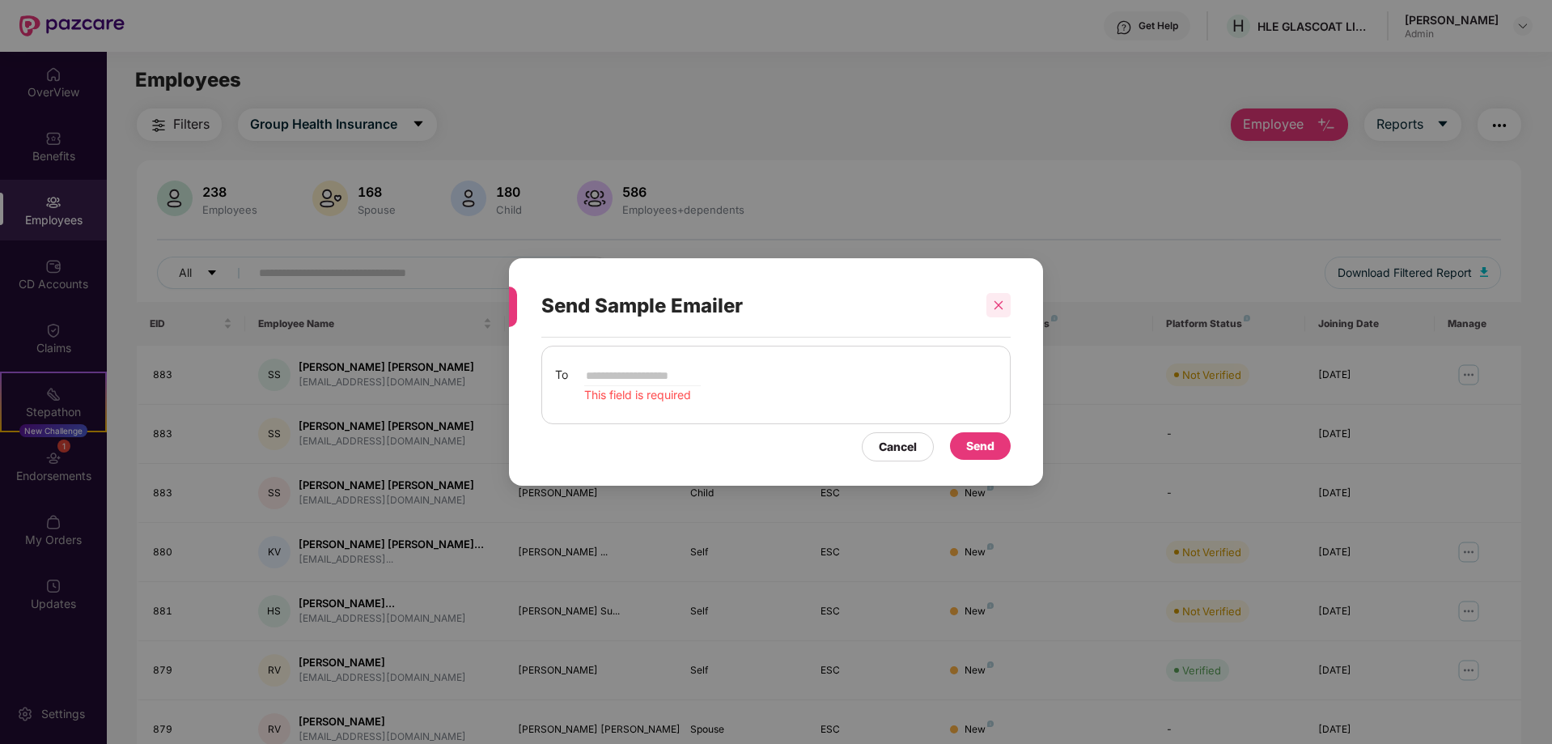
click at [991, 312] on div at bounding box center [998, 305] width 24 height 24
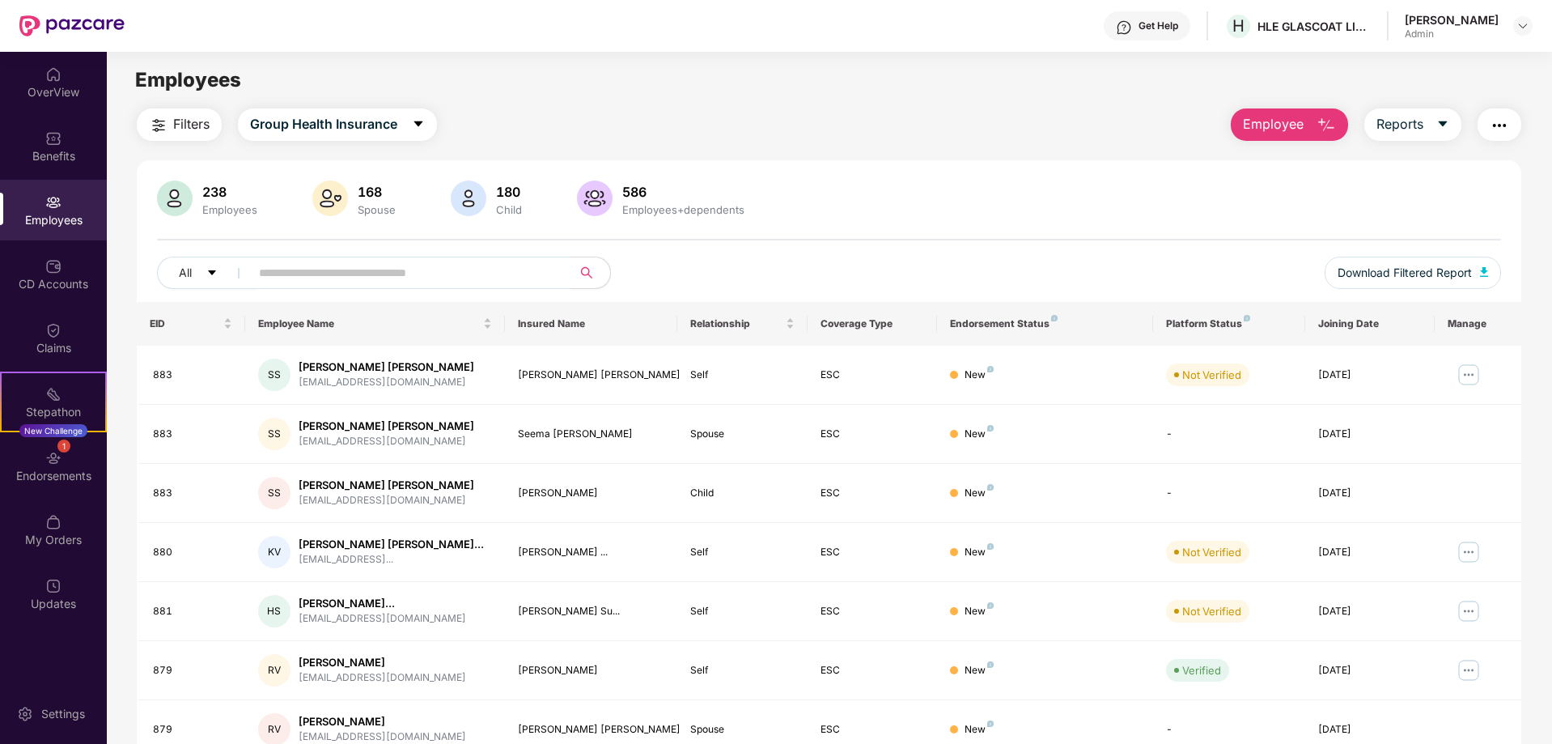
click at [1499, 125] on img "button" at bounding box center [1499, 125] width 19 height 19
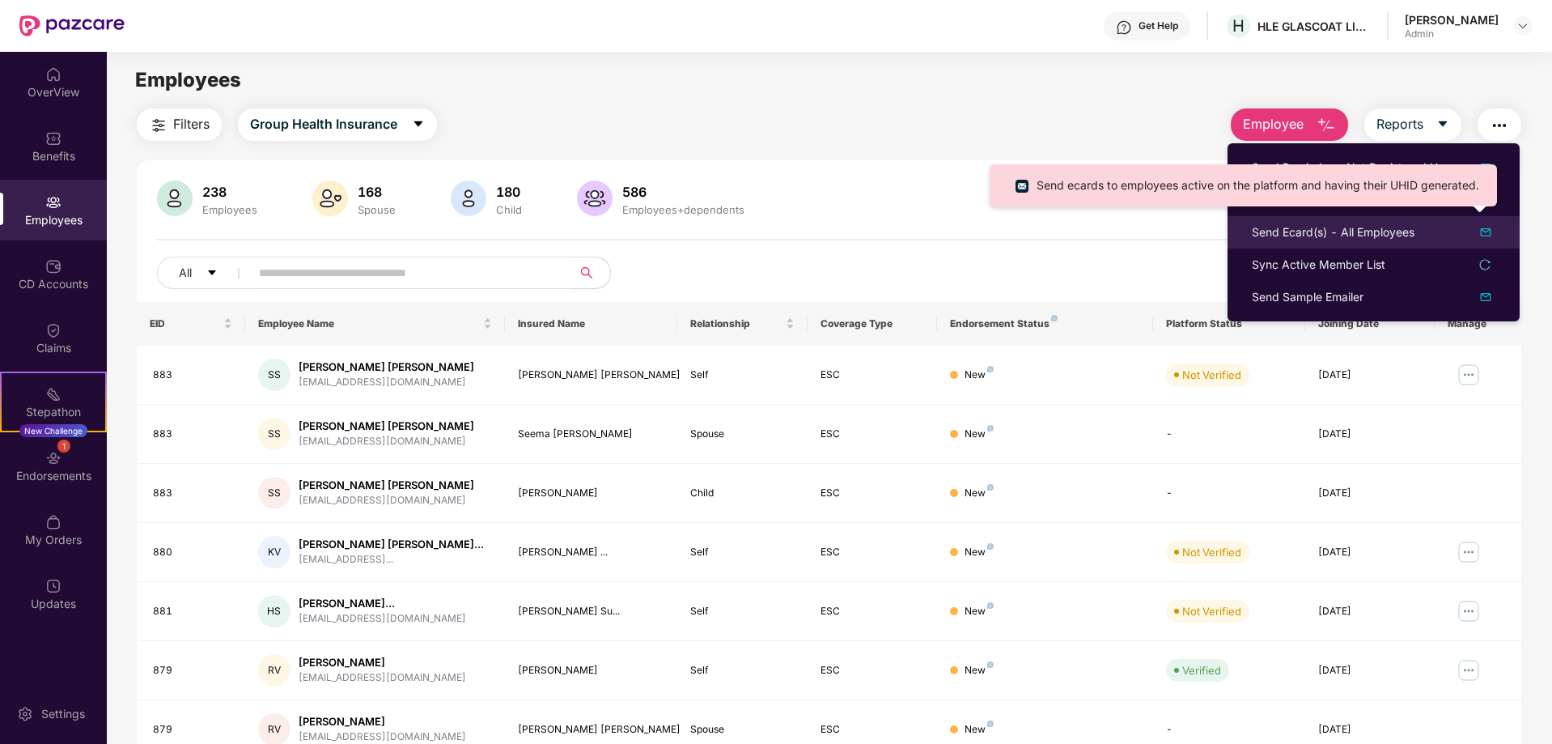
click at [1484, 233] on img at bounding box center [1485, 232] width 19 height 19
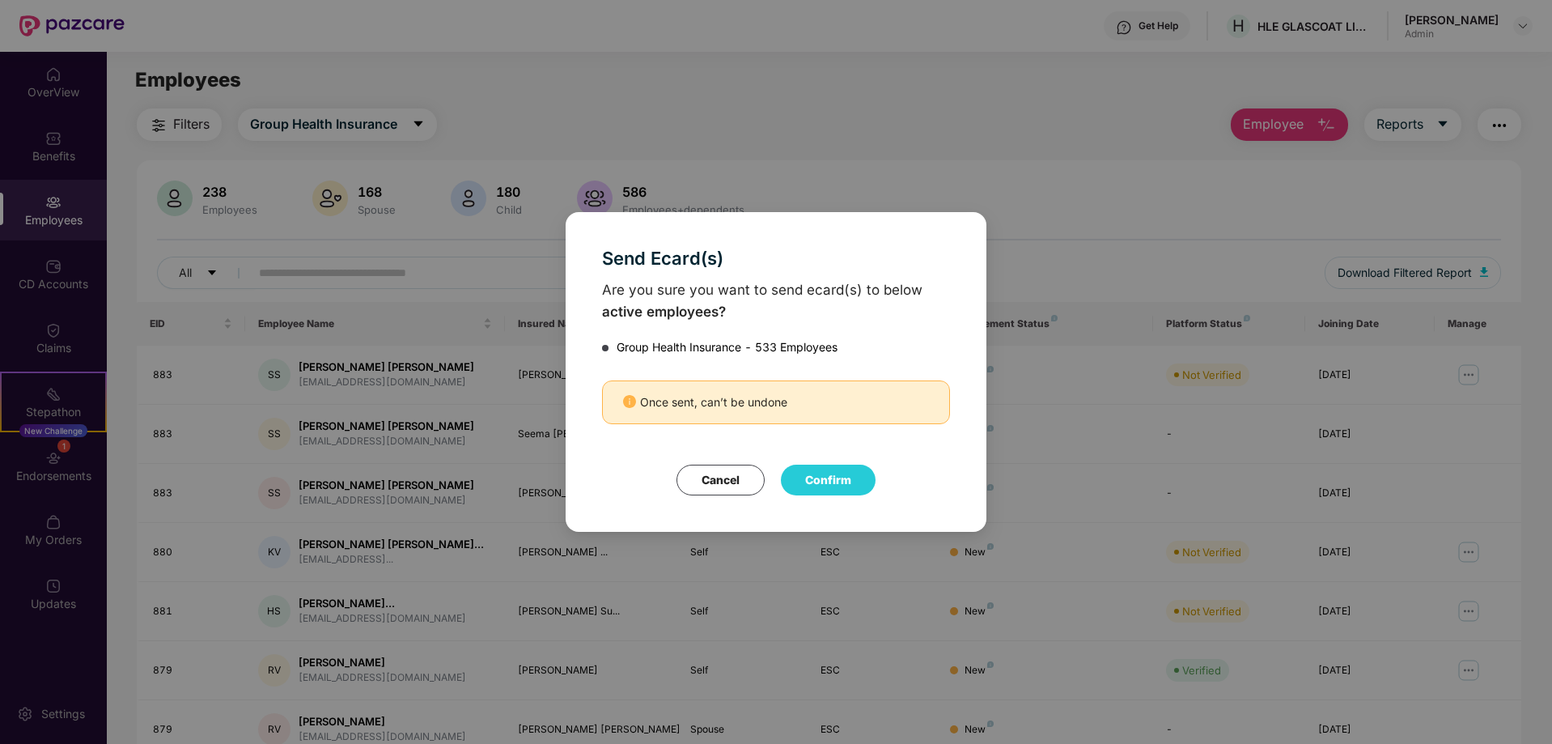
click at [718, 484] on button "Cancel" at bounding box center [721, 479] width 88 height 31
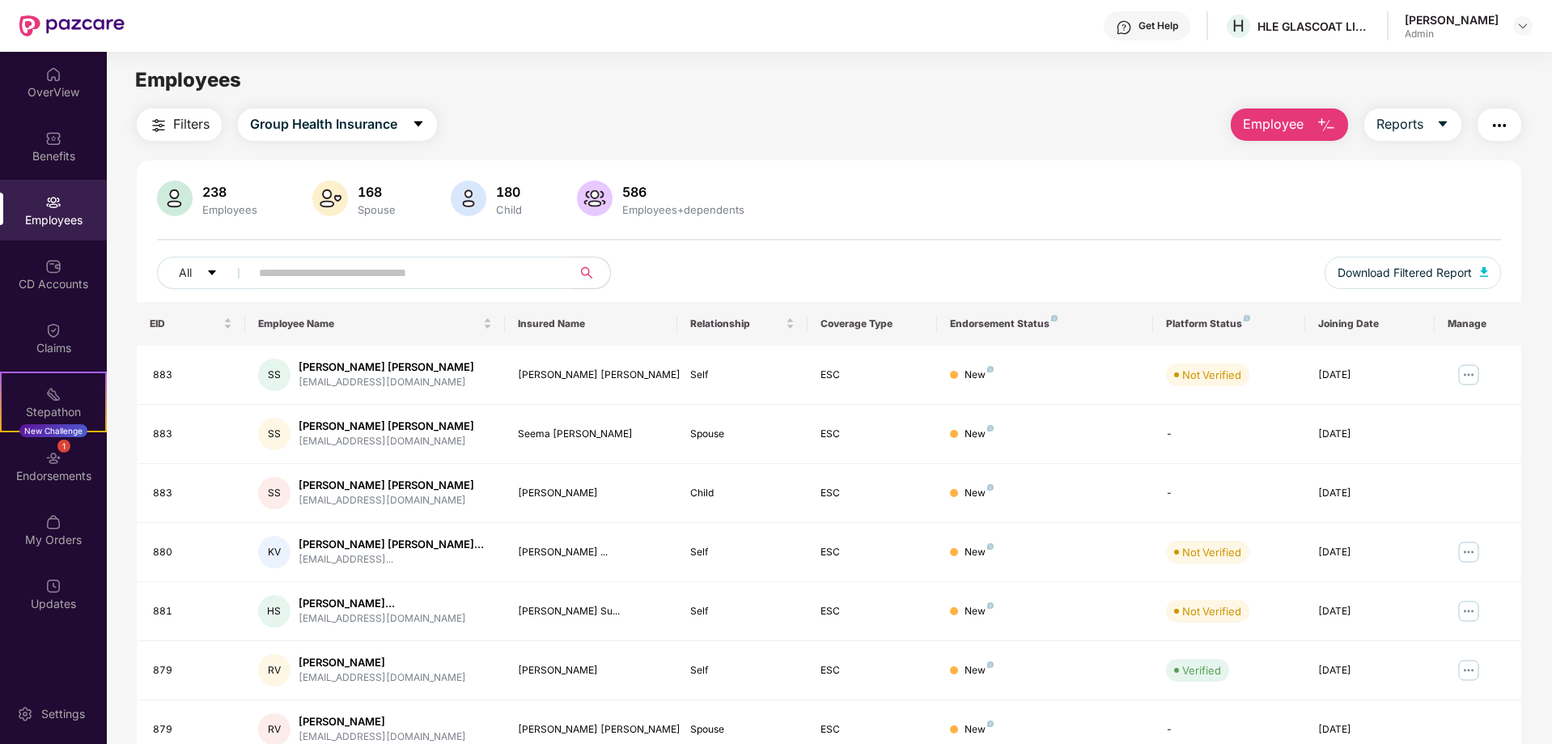
click at [1317, 119] on img "button" at bounding box center [1326, 125] width 19 height 19
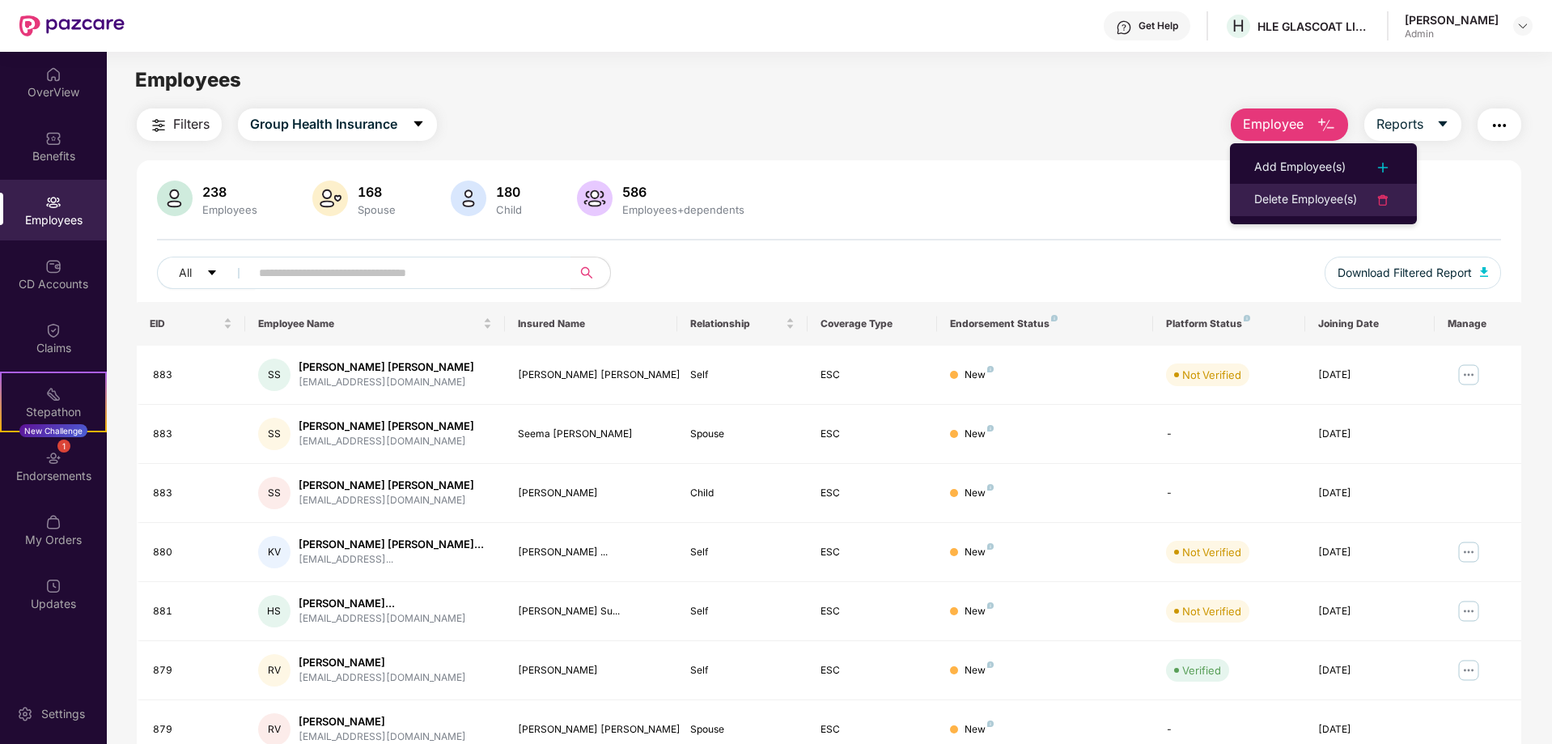
click at [1338, 197] on div "Delete Employee(s)" at bounding box center [1305, 199] width 103 height 19
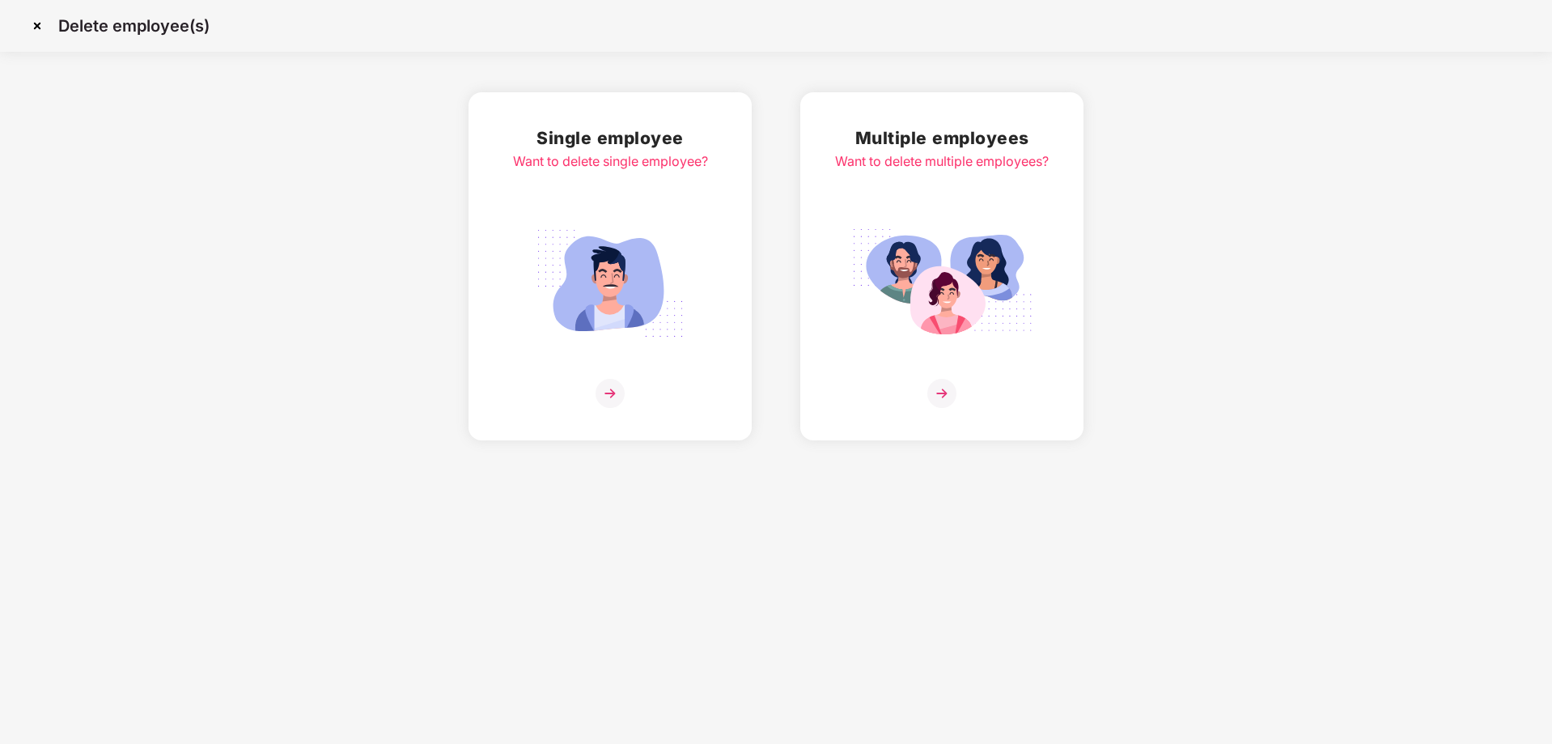
click at [605, 393] on img at bounding box center [610, 393] width 29 height 29
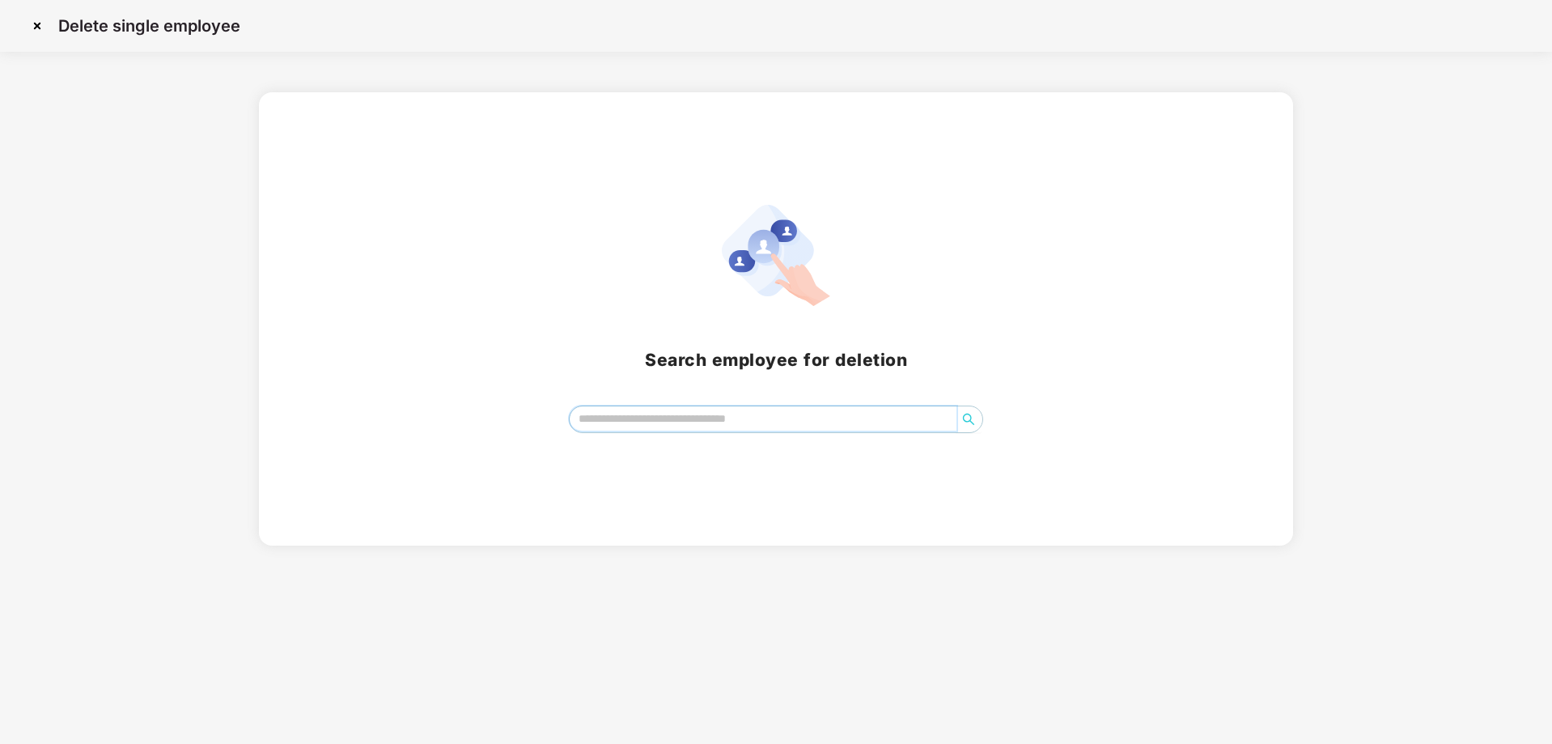
click at [711, 417] on input "search" at bounding box center [764, 418] width 388 height 24
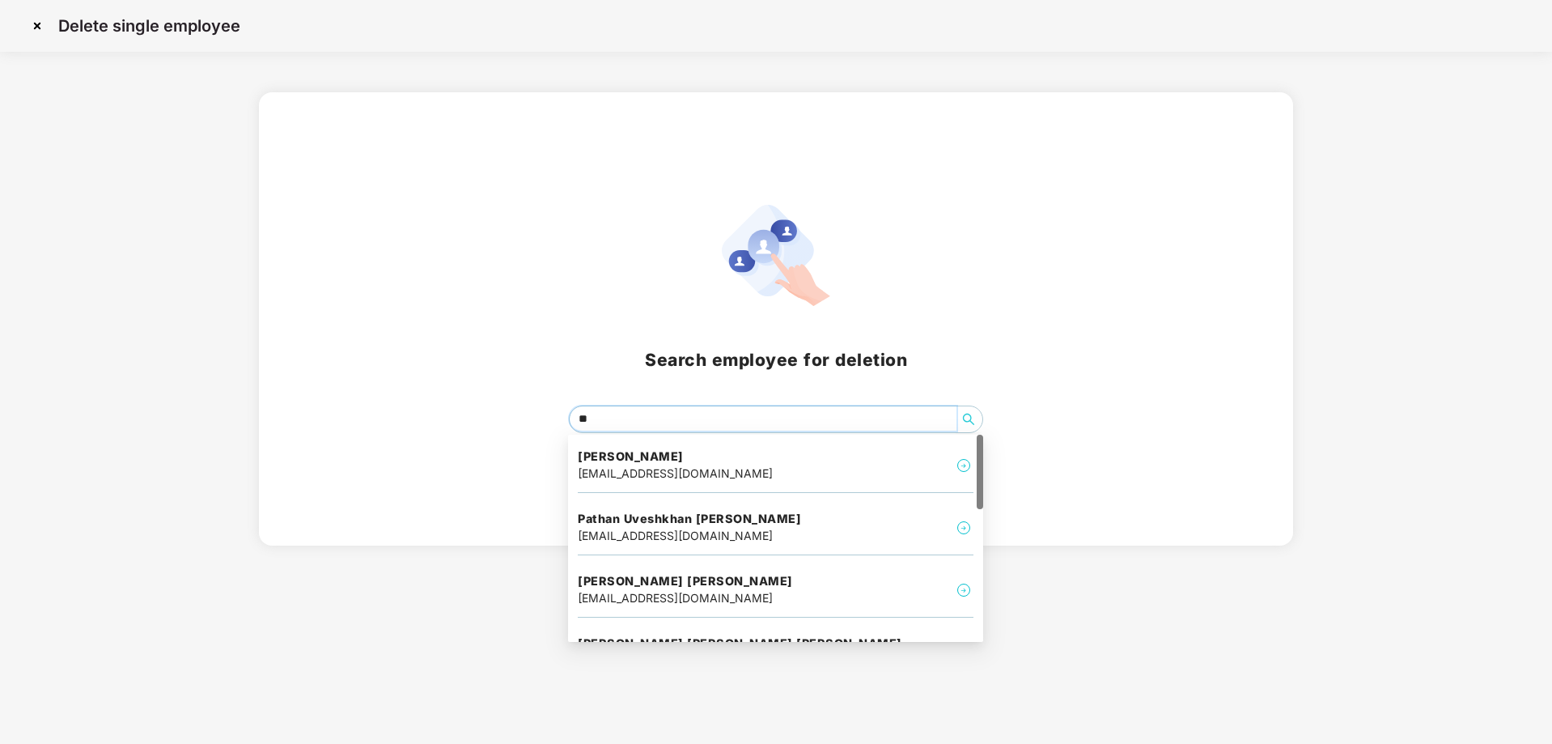
type input "***"
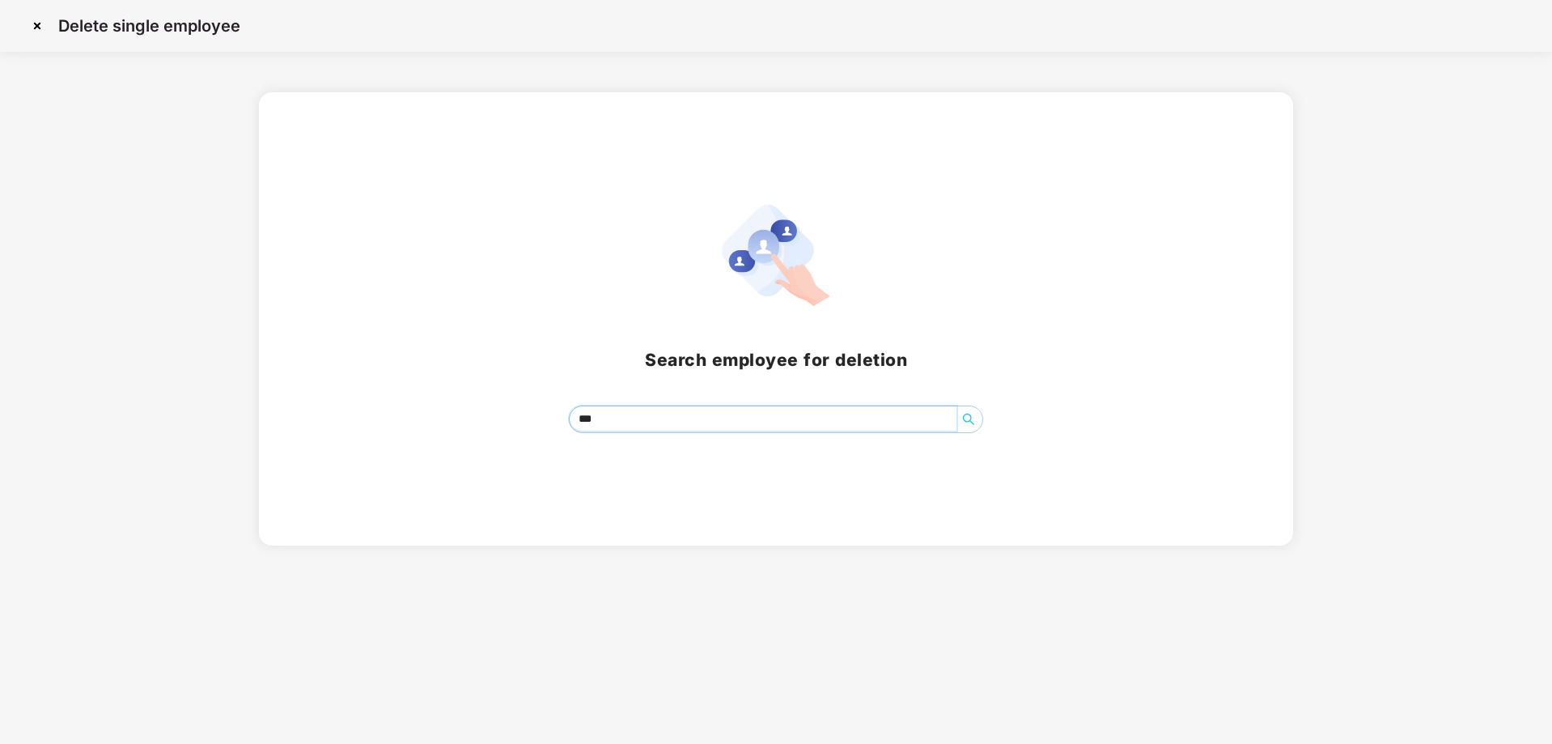
click at [969, 418] on icon "search" at bounding box center [968, 419] width 13 height 13
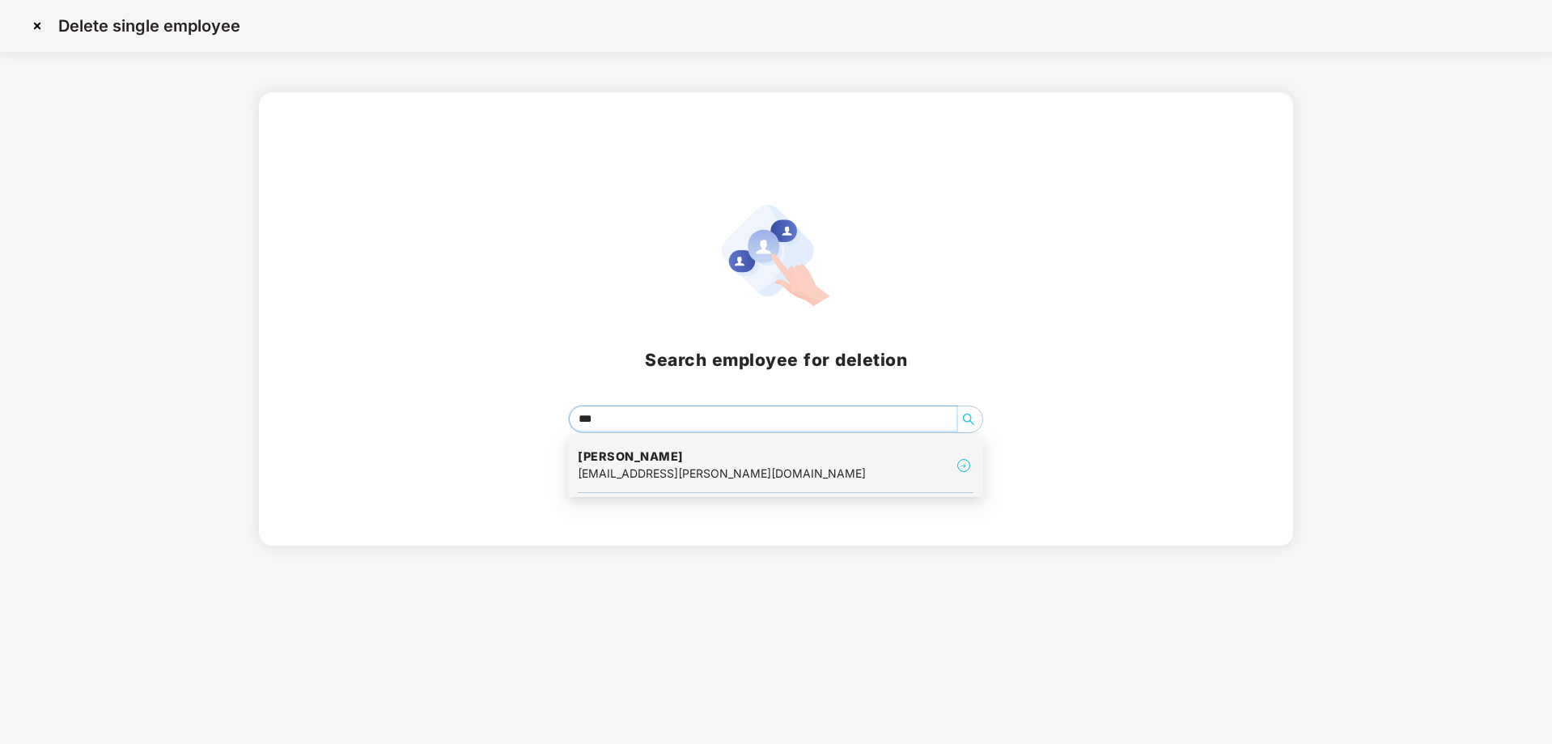
click at [692, 474] on div "[EMAIL_ADDRESS][PERSON_NAME][DOMAIN_NAME]" at bounding box center [722, 473] width 288 height 18
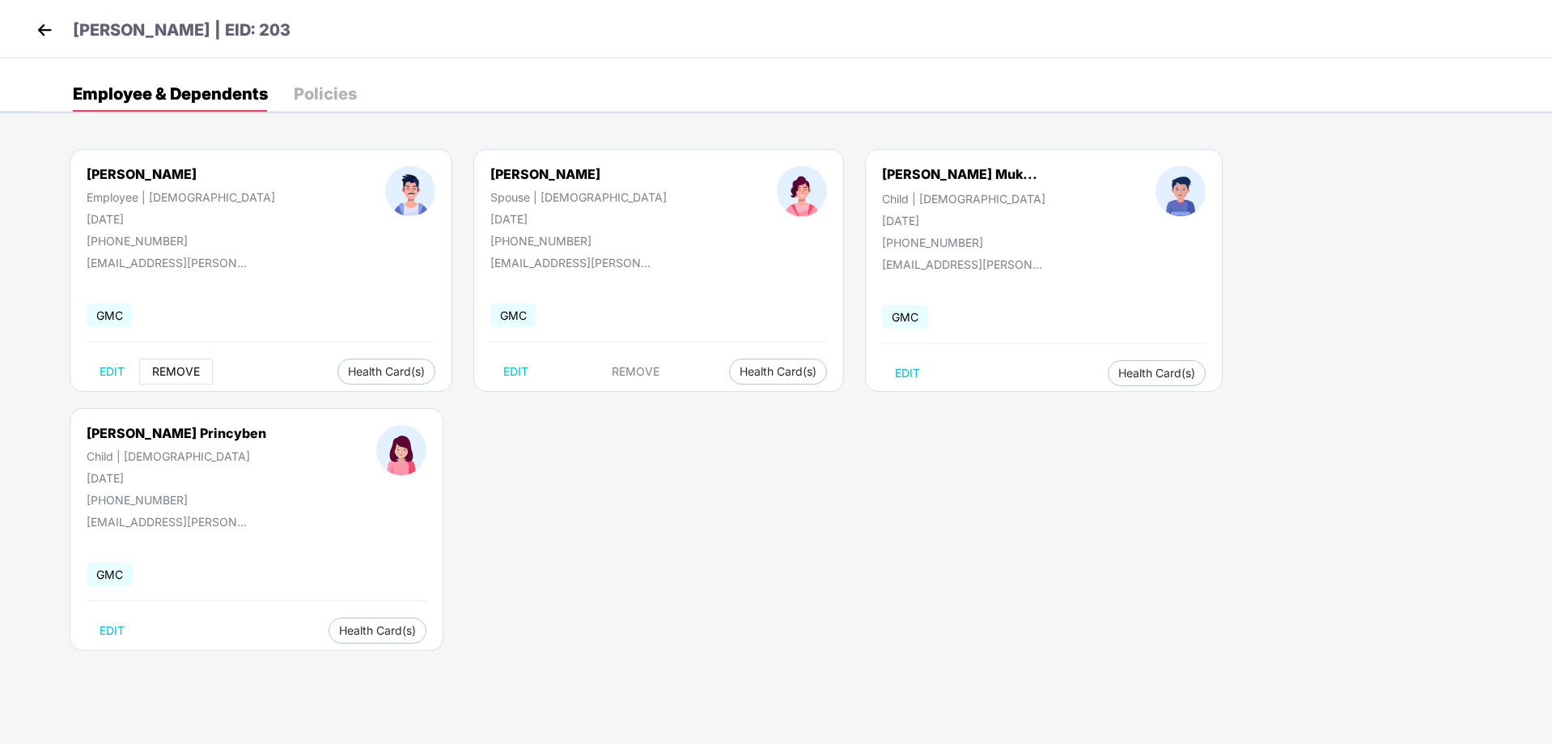
click at [174, 371] on span "REMOVE" at bounding box center [176, 371] width 48 height 13
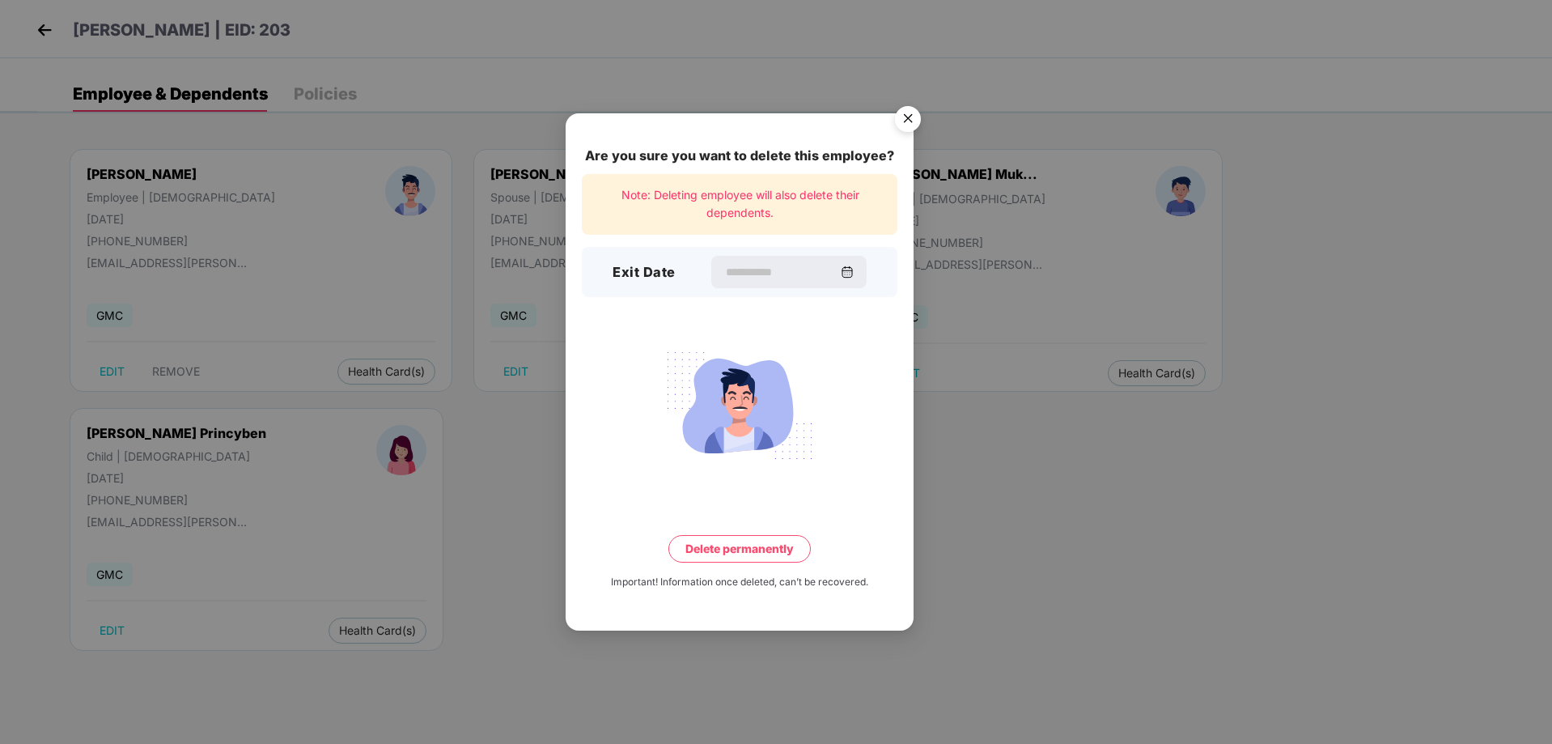
click at [913, 119] on img "Close" at bounding box center [907, 121] width 45 height 45
